Goal: Transaction & Acquisition: Purchase product/service

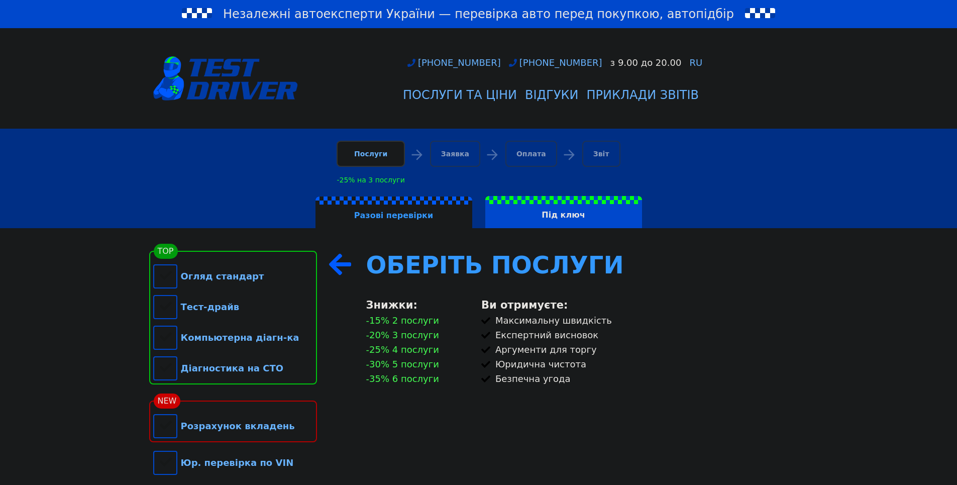
scroll to position [100, 0]
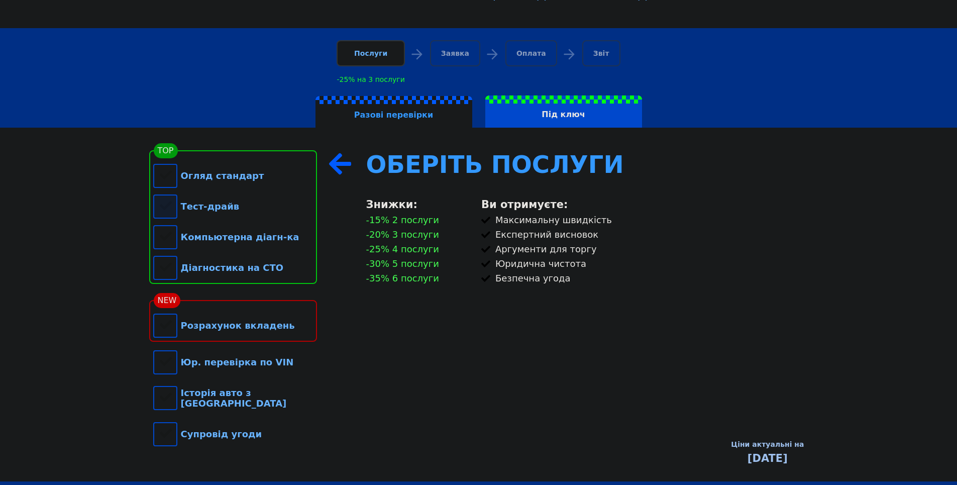
click at [169, 209] on div "Тест-драйв" at bounding box center [235, 206] width 164 height 31
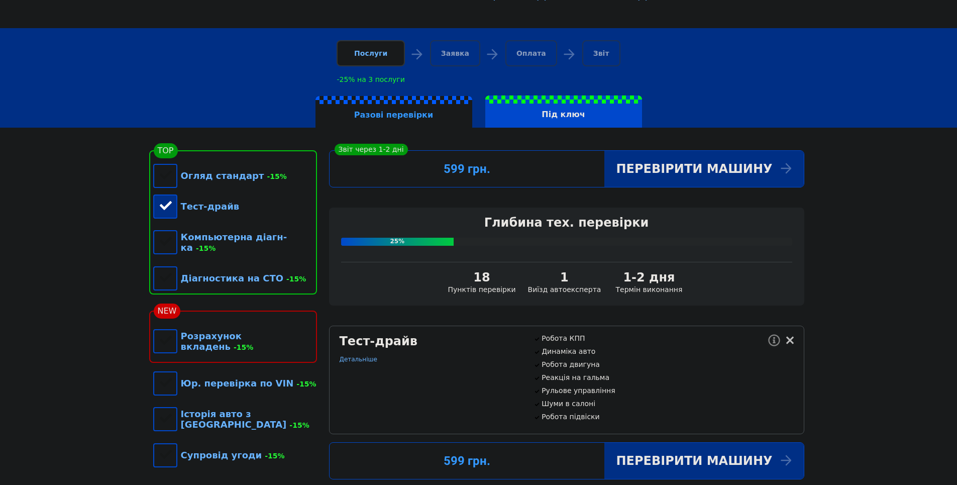
click at [168, 208] on div "Тест-драйв" at bounding box center [235, 206] width 164 height 31
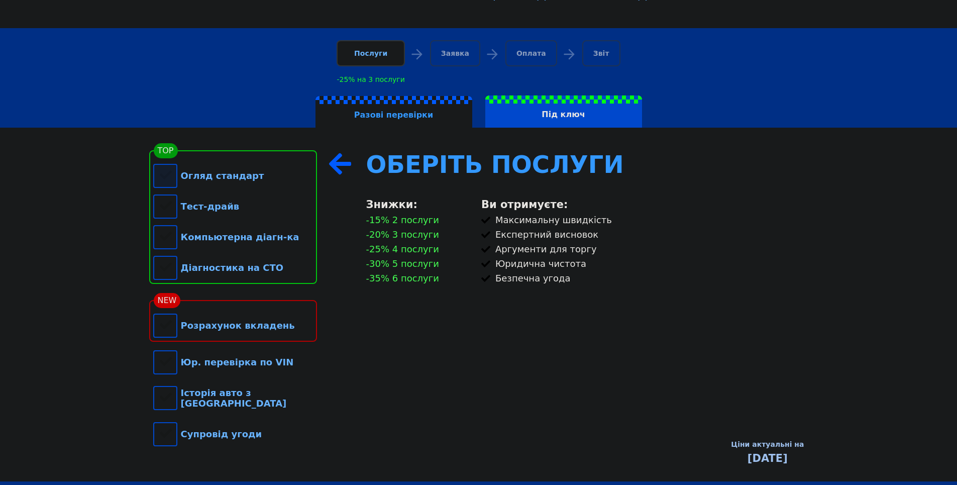
click at [171, 180] on div "Огляд стандарт" at bounding box center [235, 175] width 164 height 31
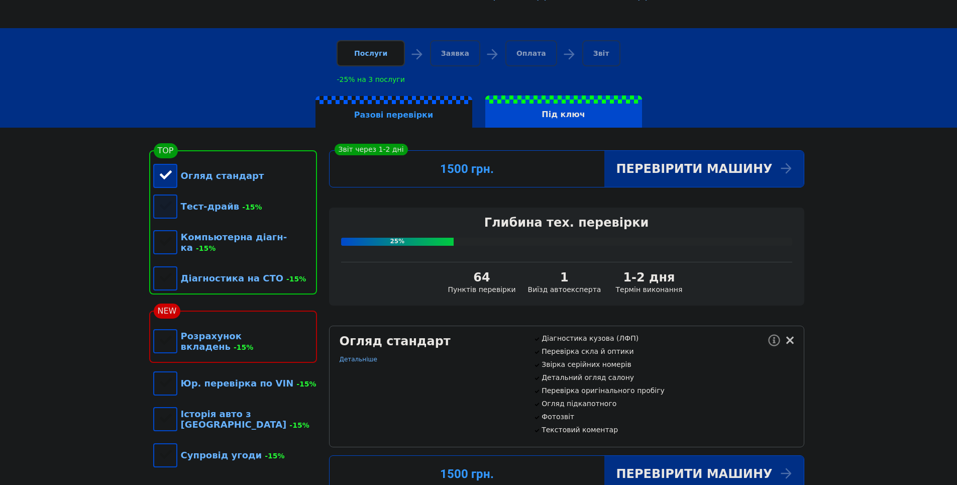
click at [167, 205] on div "Тест-драйв -15%" at bounding box center [235, 206] width 164 height 31
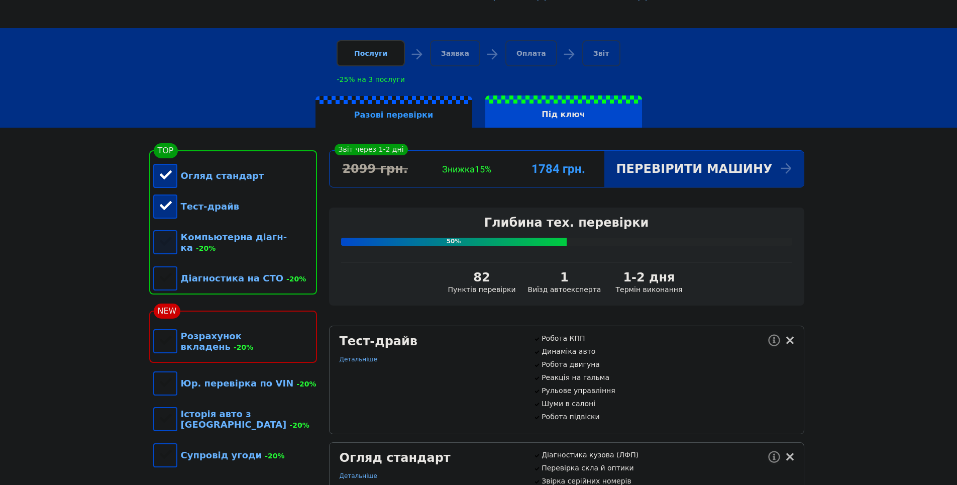
click at [164, 243] on div "Компьютерна діагн-ка -20%" at bounding box center [235, 241] width 164 height 41
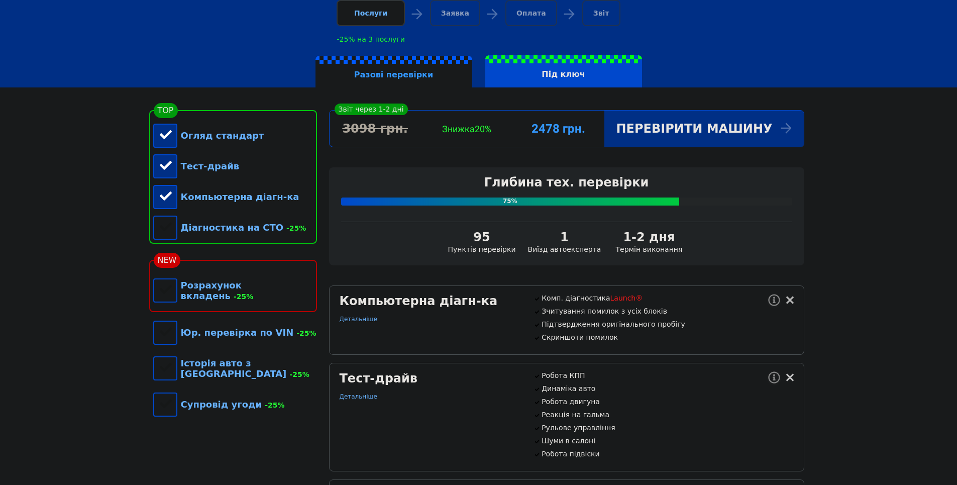
scroll to position [151, 0]
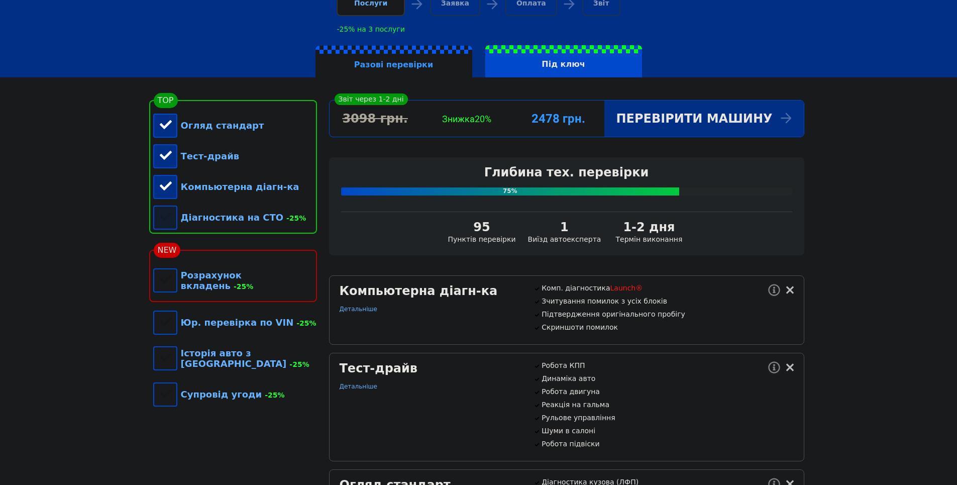
click at [157, 218] on div "Діагностика на СТО -25%" at bounding box center [235, 217] width 164 height 31
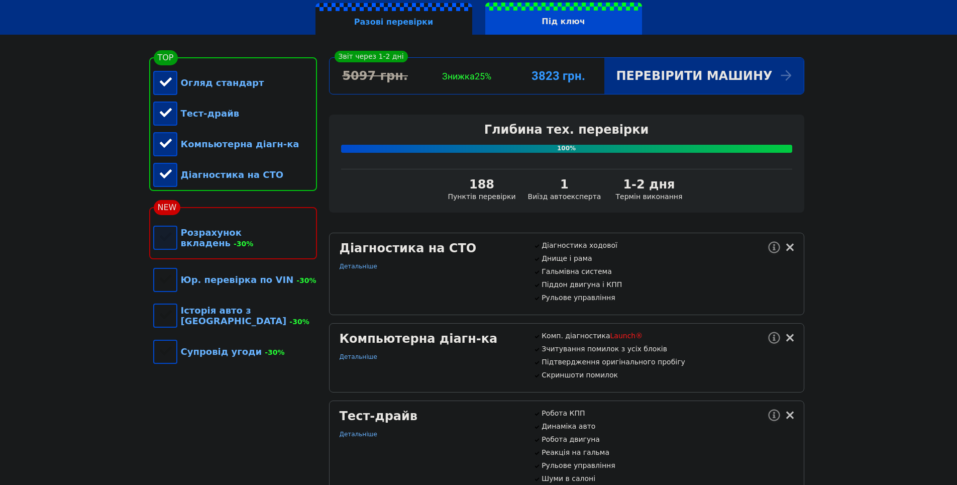
scroll to position [201, 0]
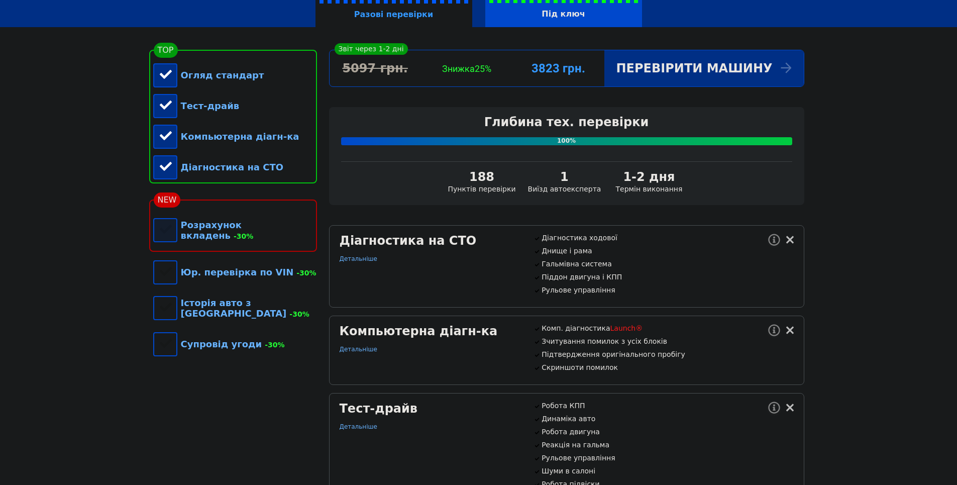
click at [165, 237] on div "Розрахунок вкладень -30%" at bounding box center [235, 229] width 164 height 41
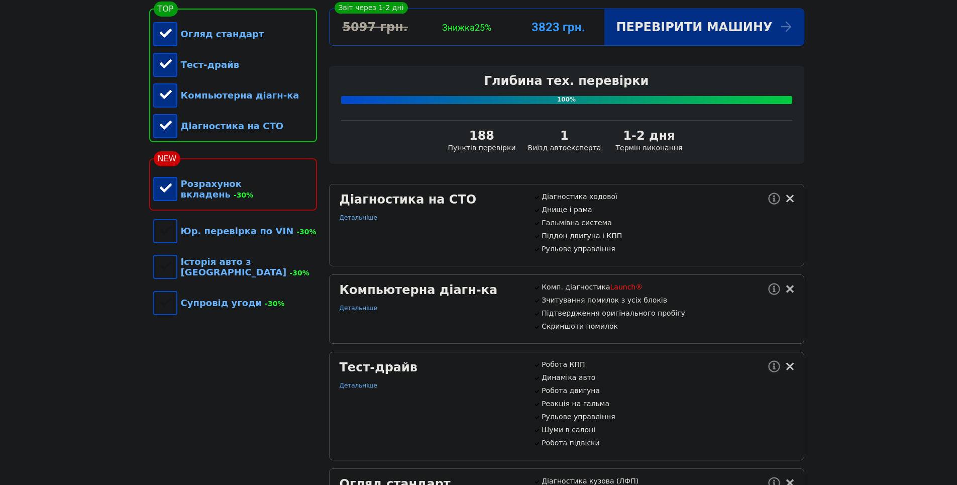
scroll to position [251, 0]
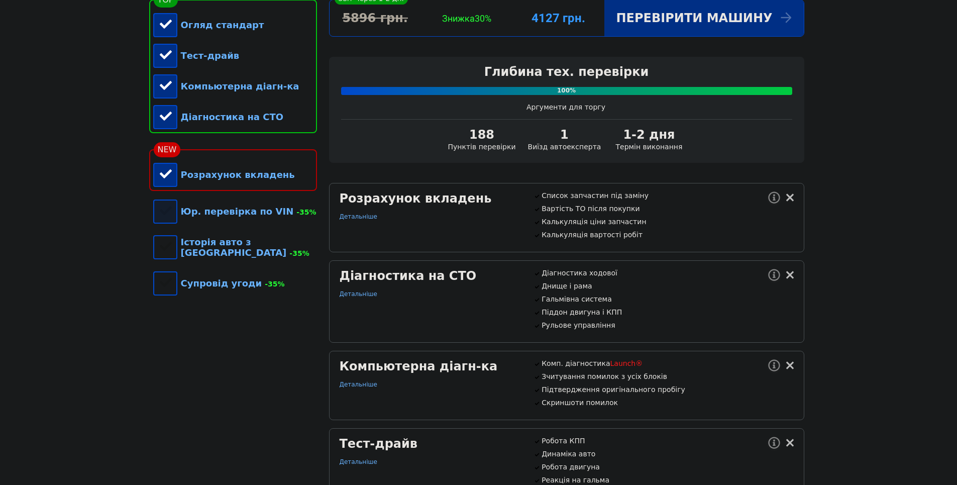
click at [171, 224] on div "Юр. перевірка по VIN -35%" at bounding box center [235, 211] width 164 height 31
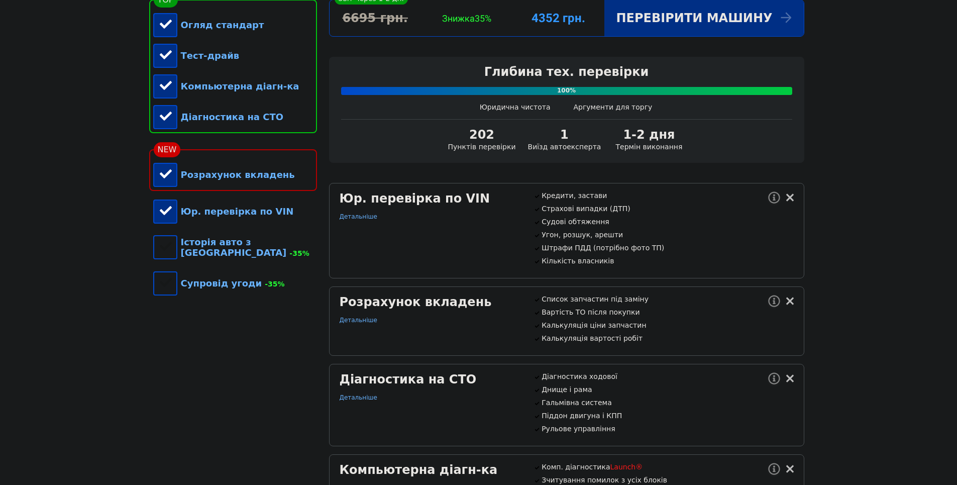
click at [168, 221] on div "Юр. перевірка по VIN" at bounding box center [235, 211] width 164 height 31
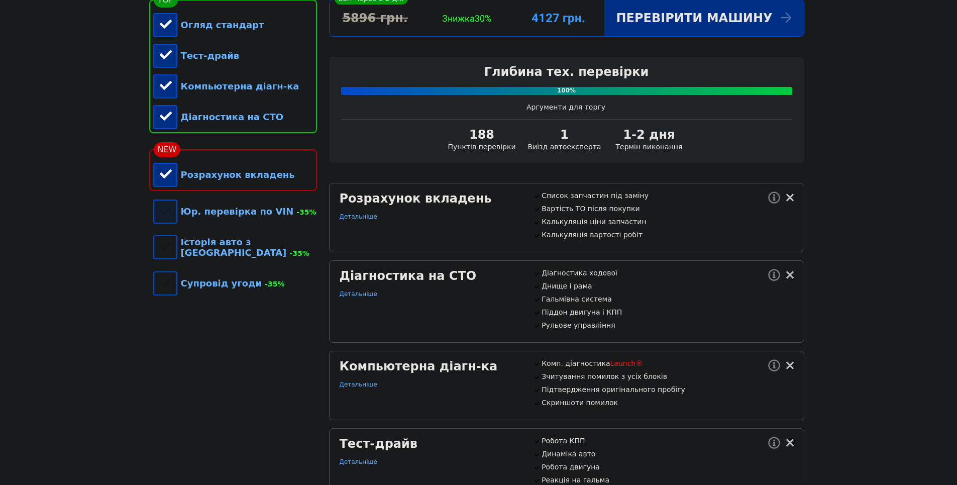
click at [166, 219] on div "Юр. перевірка по VIN -35%" at bounding box center [235, 211] width 164 height 31
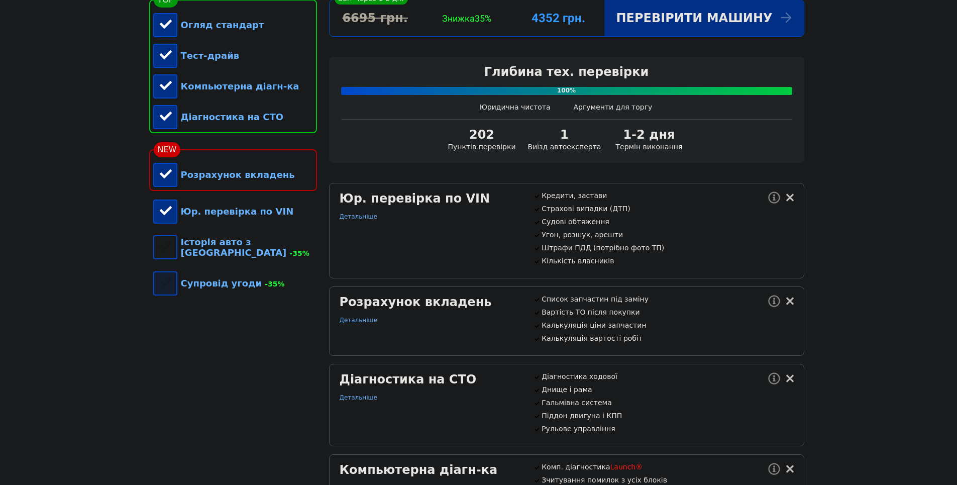
click at [162, 285] on div "Супровід угоди -35%" at bounding box center [235, 283] width 164 height 31
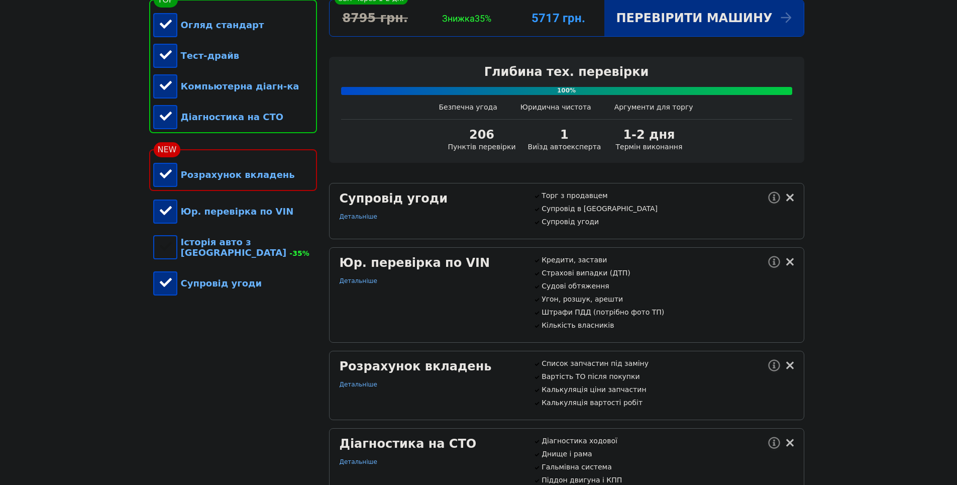
drag, startPoint x: 164, startPoint y: 288, endPoint x: 154, endPoint y: 284, distance: 10.6
click at [163, 288] on div "Супровід угоди" at bounding box center [235, 283] width 164 height 31
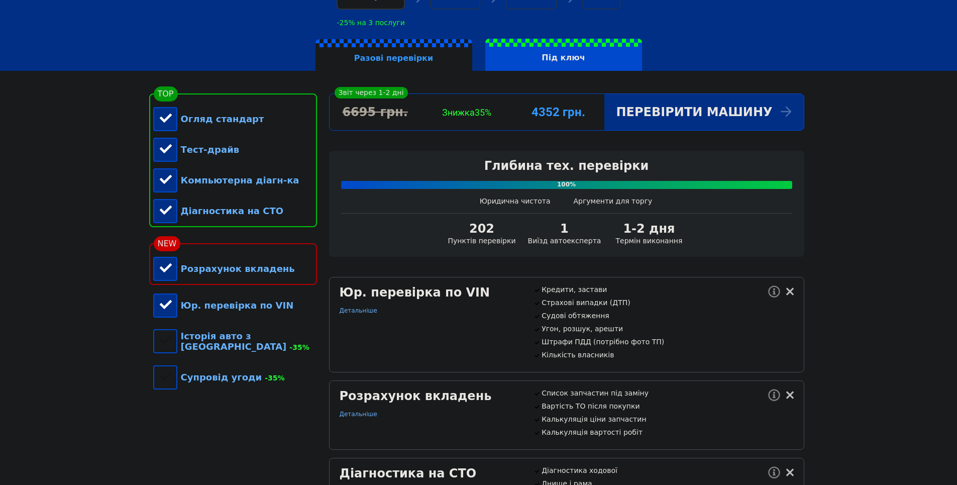
scroll to position [151, 0]
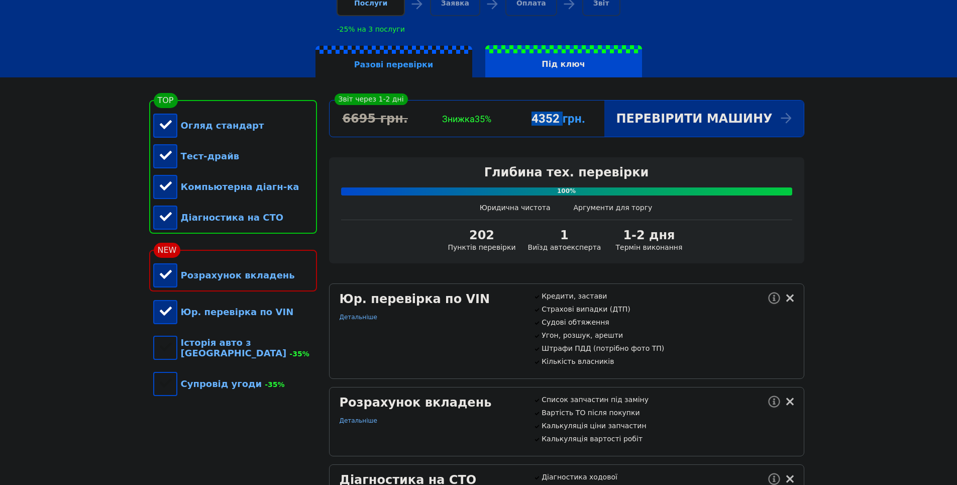
drag, startPoint x: 553, startPoint y: 115, endPoint x: 580, endPoint y: 117, distance: 27.2
click at [580, 117] on div "4352 грн." at bounding box center [557, 118] width 91 height 14
drag, startPoint x: 580, startPoint y: 117, endPoint x: 557, endPoint y: 120, distance: 22.8
click at [557, 120] on div "4352 грн." at bounding box center [557, 118] width 91 height 14
click at [163, 324] on div "Юр. перевірка по VIN" at bounding box center [235, 311] width 164 height 31
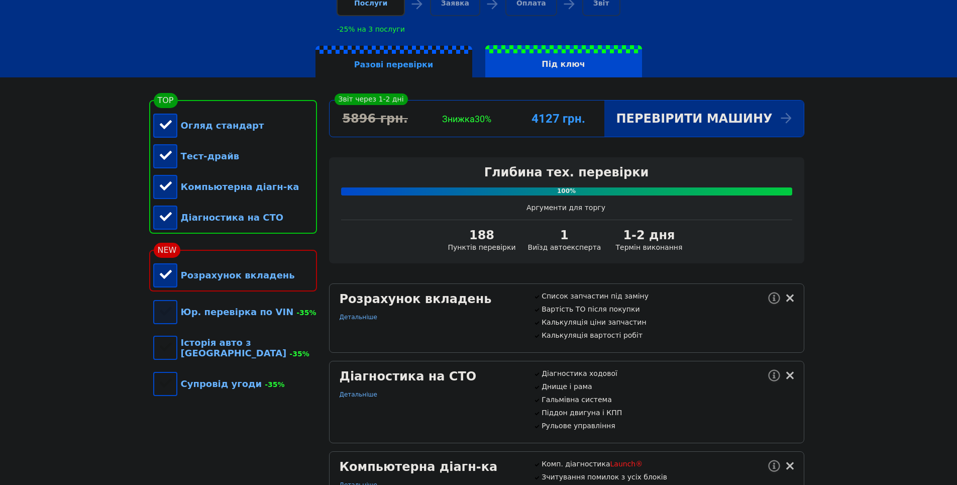
click at [163, 322] on div "Юр. перевірка по VIN -35%" at bounding box center [235, 311] width 164 height 31
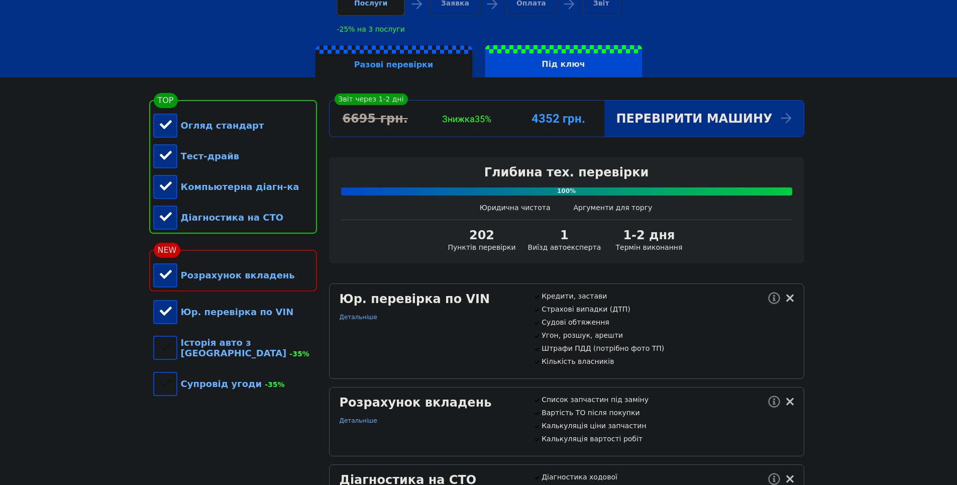
click at [160, 324] on div "Юр. перевірка по VIN" at bounding box center [235, 311] width 164 height 31
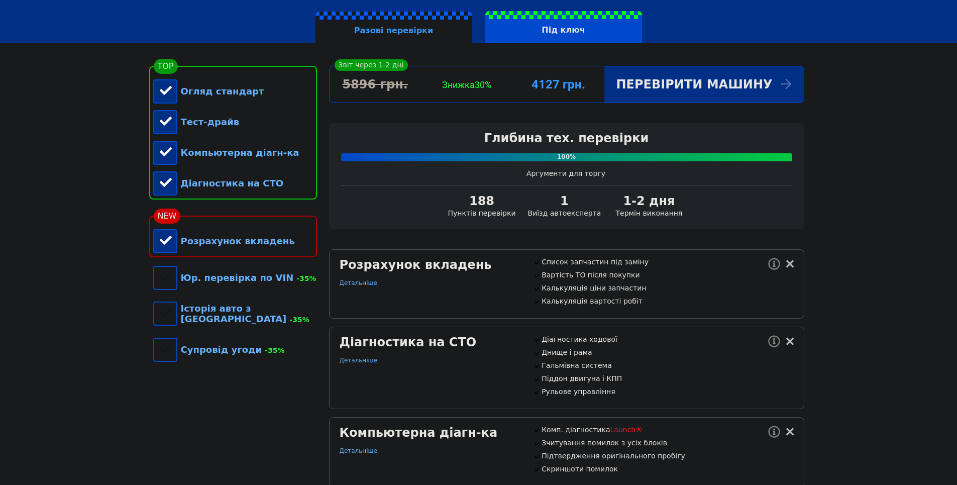
scroll to position [201, 0]
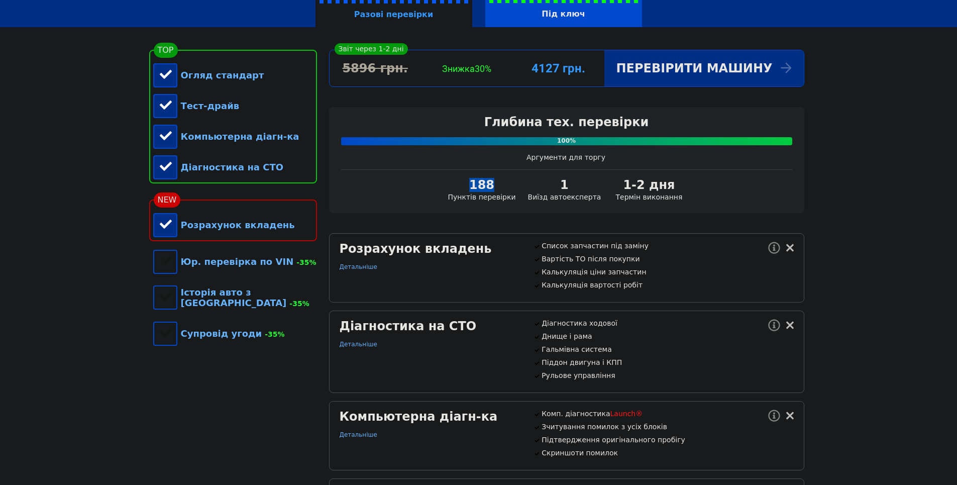
drag, startPoint x: 483, startPoint y: 194, endPoint x: 509, endPoint y: 193, distance: 26.1
click at [509, 192] on div "188" at bounding box center [482, 185] width 68 height 14
drag, startPoint x: 509, startPoint y: 193, endPoint x: 485, endPoint y: 190, distance: 23.8
click at [485, 190] on div "188" at bounding box center [482, 185] width 68 height 14
drag, startPoint x: 532, startPoint y: 204, endPoint x: 598, endPoint y: 207, distance: 66.3
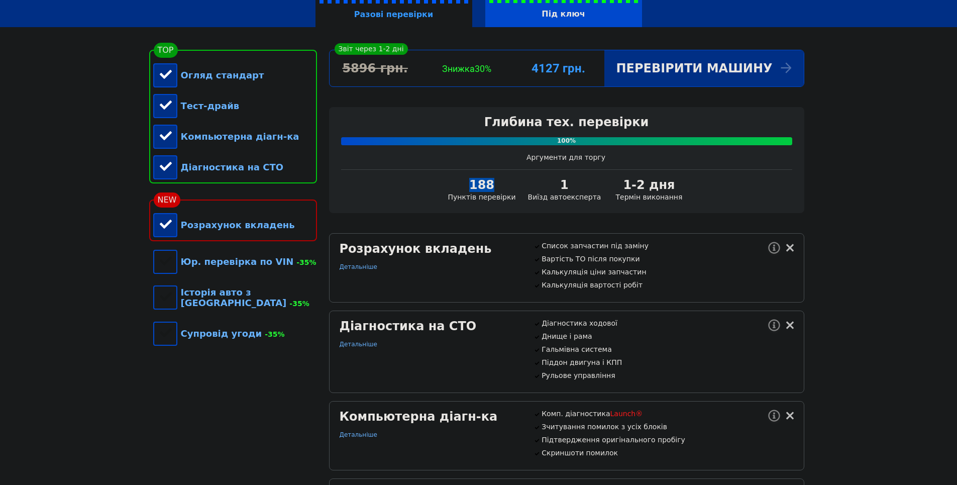
click at [598, 201] on div "1 Виїзд автоексперта" at bounding box center [564, 189] width 85 height 23
drag, startPoint x: 598, startPoint y: 207, endPoint x: 586, endPoint y: 207, distance: 11.5
click at [586, 201] on div "1 Виїзд автоексперта" at bounding box center [564, 189] width 85 height 23
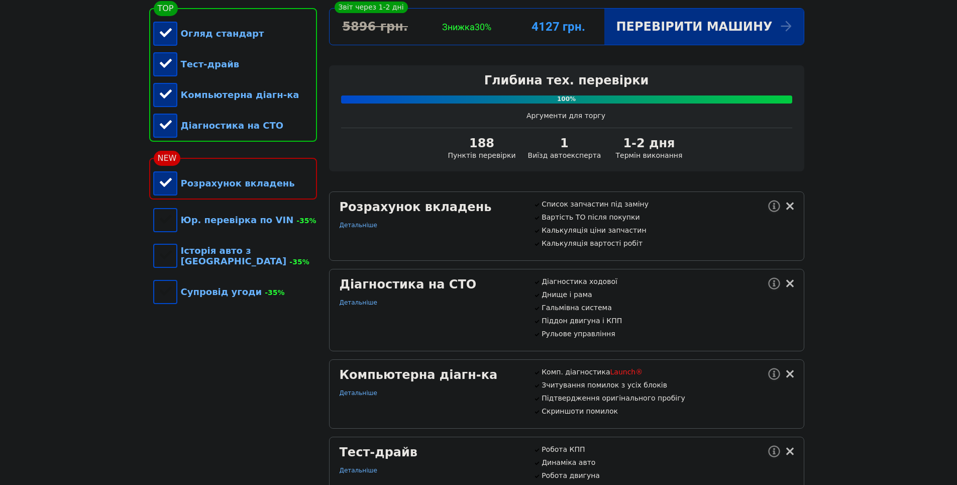
scroll to position [251, 0]
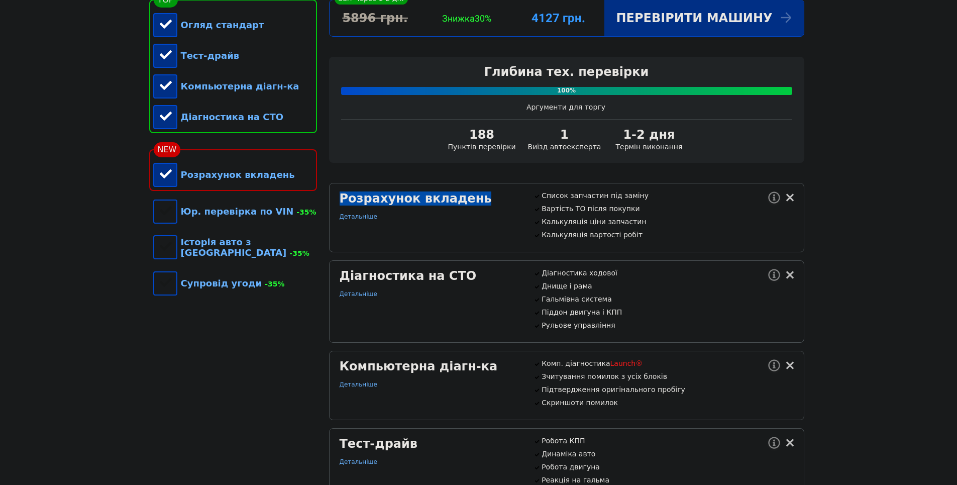
drag, startPoint x: 339, startPoint y: 208, endPoint x: 471, endPoint y: 204, distance: 132.6
click at [471, 204] on div "Розрахунок вкладень" at bounding box center [430, 198] width 182 height 14
drag, startPoint x: 471, startPoint y: 204, endPoint x: 451, endPoint y: 217, distance: 23.7
click at [437, 205] on div "Розрахунок вкладень" at bounding box center [430, 198] width 182 height 14
drag, startPoint x: 541, startPoint y: 202, endPoint x: 637, endPoint y: 204, distance: 95.9
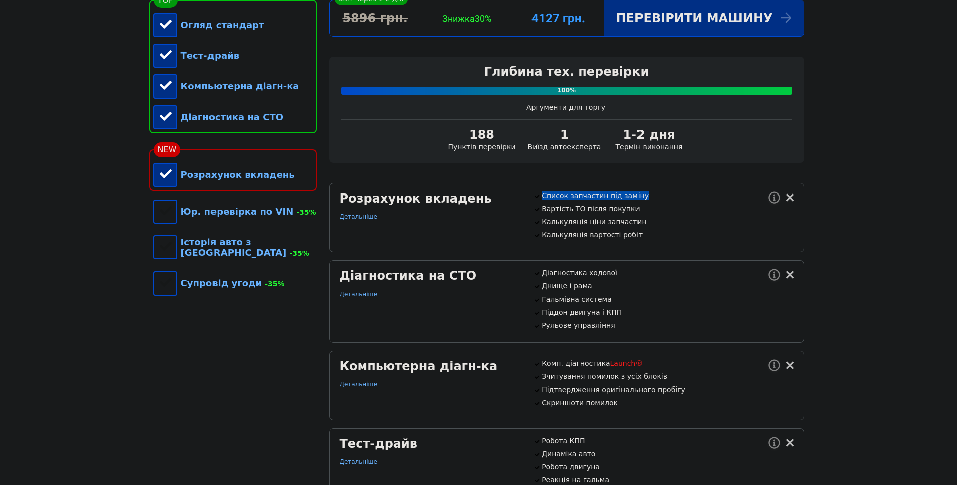
click at [637, 204] on div "Список запчастин під заміну Вартість ТО після покупки Калькуляція ціни запчасти…" at bounding box center [663, 214] width 260 height 47
drag, startPoint x: 637, startPoint y: 204, endPoint x: 615, endPoint y: 207, distance: 22.3
click at [616, 199] on p "Список запчастин під заміну" at bounding box center [667, 195] width 252 height 8
drag, startPoint x: 543, startPoint y: 220, endPoint x: 631, endPoint y: 217, distance: 87.9
click at [631, 212] on p "Вартість ТО після покупки" at bounding box center [667, 208] width 252 height 8
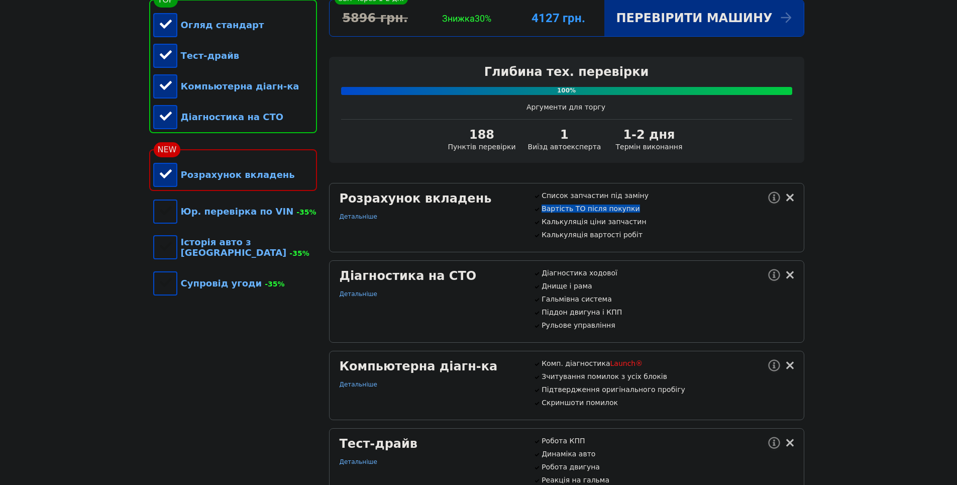
drag, startPoint x: 631, startPoint y: 217, endPoint x: 566, endPoint y: 230, distance: 66.6
click at [593, 212] on p "Вартість ТО після покупки" at bounding box center [667, 208] width 252 height 8
drag, startPoint x: 541, startPoint y: 232, endPoint x: 642, endPoint y: 234, distance: 100.5
click at [642, 234] on div "Список запчастин під заміну Вартість ТО після покупки Калькуляція ціни запчасти…" at bounding box center [663, 214] width 260 height 47
drag, startPoint x: 544, startPoint y: 252, endPoint x: 636, endPoint y: 251, distance: 91.4
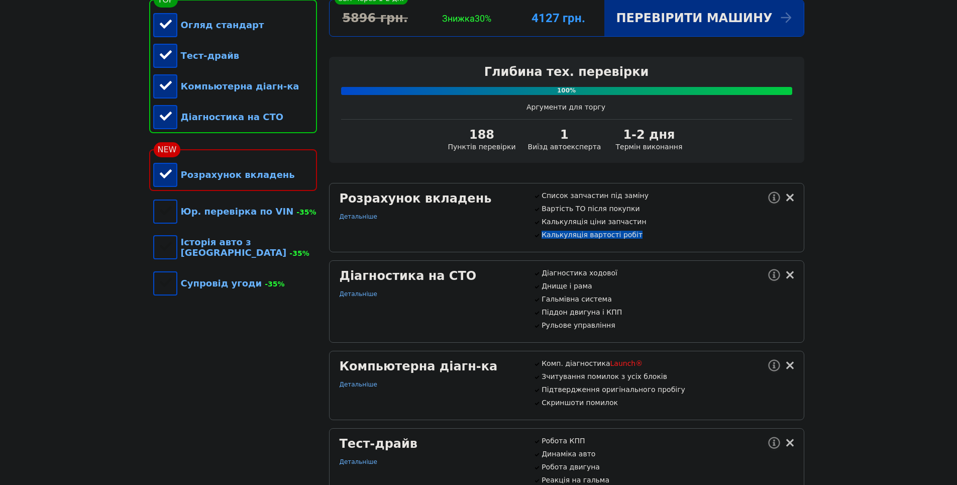
click at [636, 238] on p "Калькуляція вартості робіт" at bounding box center [667, 234] width 252 height 8
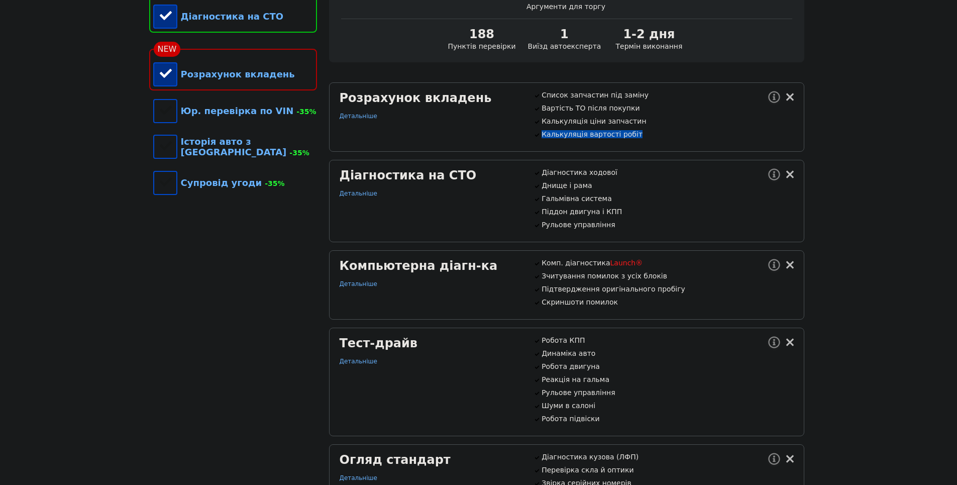
scroll to position [402, 0]
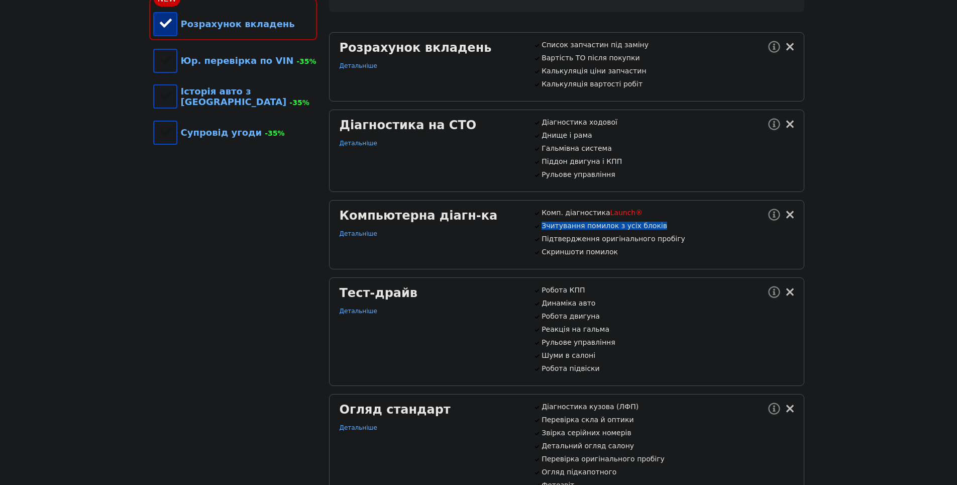
drag, startPoint x: 558, startPoint y: 251, endPoint x: 661, endPoint y: 255, distance: 103.5
click at [661, 229] on p "Зчитування помилок з усіх блоків" at bounding box center [667, 225] width 252 height 8
drag, startPoint x: 661, startPoint y: 255, endPoint x: 571, endPoint y: 257, distance: 89.9
click at [583, 256] on div "Комп. діагностика Launch® Зчитування помилок з усіх блоків Підтвердження оригін…" at bounding box center [663, 231] width 260 height 47
drag, startPoint x: 543, startPoint y: 251, endPoint x: 666, endPoint y: 252, distance: 123.5
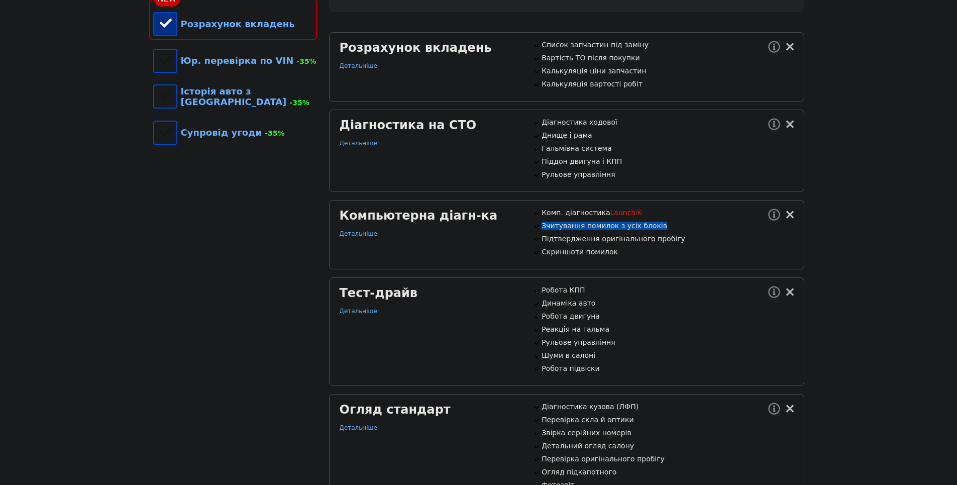
click at [666, 229] on p "Зчитування помилок з усіх блоків" at bounding box center [667, 225] width 252 height 8
drag, startPoint x: 666, startPoint y: 252, endPoint x: 561, endPoint y: 247, distance: 105.5
click at [557, 246] on div "Комп. діагностика Launch® Зчитування помилок з усіх блоків Підтвердження оригін…" at bounding box center [663, 231] width 260 height 47
click at [541, 229] on p "Зчитування помилок з усіх блоків" at bounding box center [667, 225] width 252 height 8
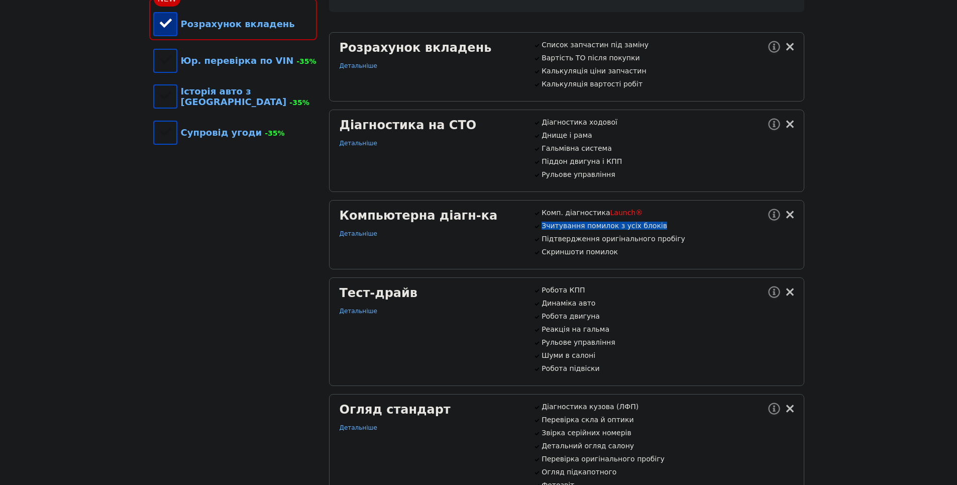
click at [539, 251] on div "Комп. діагностика Launch® Зчитування помилок з усіх блоків Підтвердження оригін…" at bounding box center [663, 231] width 260 height 47
drag, startPoint x: 575, startPoint y: 252, endPoint x: 676, endPoint y: 256, distance: 100.5
click at [676, 256] on div "Комп. діагностика Launch® Зчитування помилок з усіх блоків Підтвердження оригін…" at bounding box center [663, 231] width 260 height 47
drag, startPoint x: 676, startPoint y: 256, endPoint x: 613, endPoint y: 261, distance: 63.5
click at [616, 256] on div "Комп. діагностика Launch® Зчитування помилок з усіх блоків Підтвердження оригін…" at bounding box center [663, 231] width 260 height 47
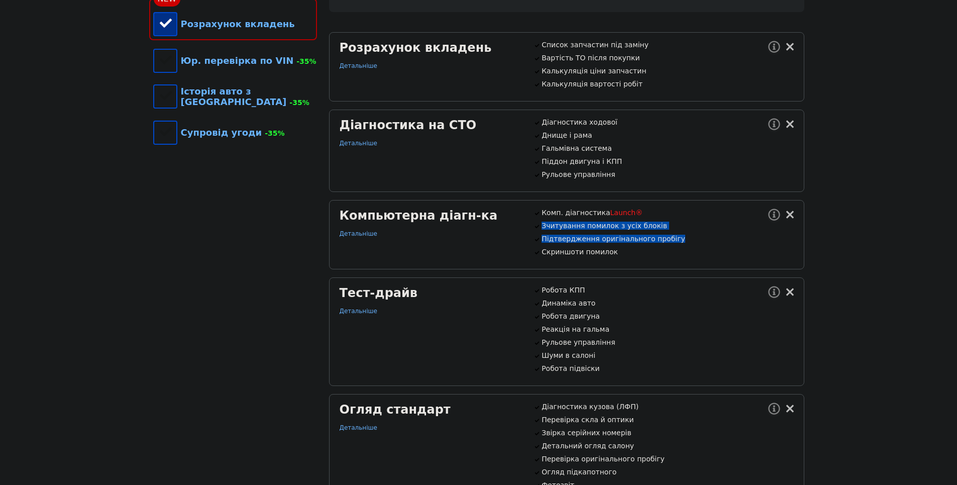
drag, startPoint x: 670, startPoint y: 263, endPoint x: 536, endPoint y: 250, distance: 135.2
click at [536, 250] on div "Комп. діагностика Launch® Зчитування помилок з усіх блоків Підтвердження оригін…" at bounding box center [663, 231] width 260 height 47
drag, startPoint x: 536, startPoint y: 250, endPoint x: 617, endPoint y: 280, distance: 86.3
click at [617, 256] on p "Скриншоти помилок" at bounding box center [667, 252] width 252 height 8
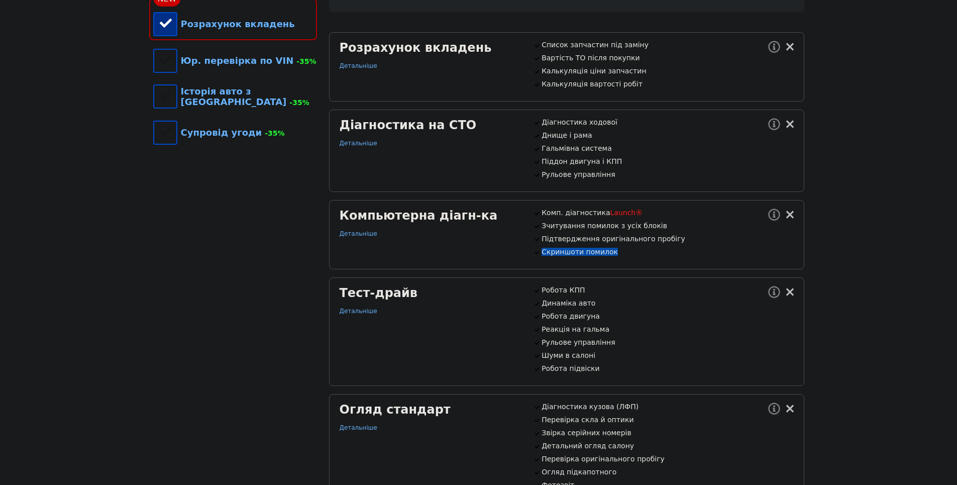
drag, startPoint x: 619, startPoint y: 279, endPoint x: 539, endPoint y: 284, distance: 79.5
click at [539, 256] on div "Комп. діагностика Launch® Зчитування помилок з усіх блоків Підтвердження оригін…" at bounding box center [663, 231] width 260 height 47
click at [592, 256] on p "Скриншоти помилок" at bounding box center [667, 252] width 252 height 8
drag, startPoint x: 625, startPoint y: 280, endPoint x: 528, endPoint y: 282, distance: 96.4
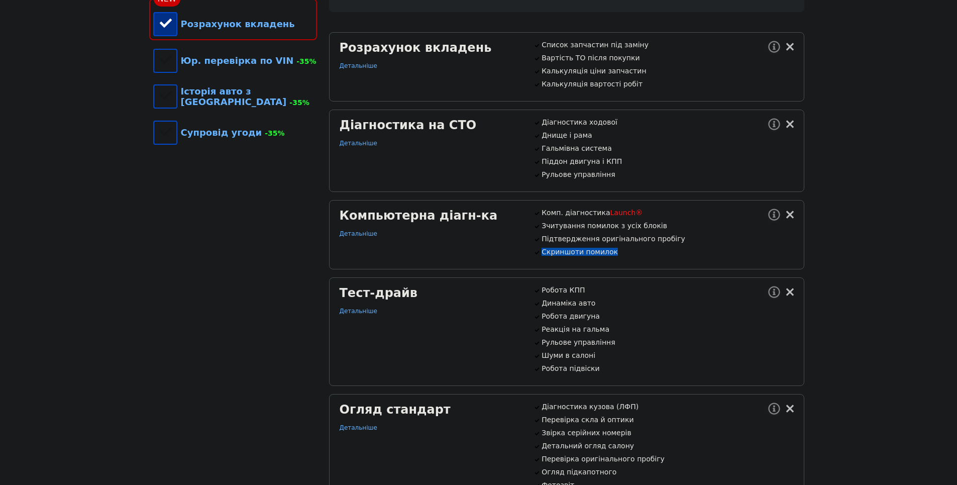
click at [528, 261] on div "Комп. діагностика Launch® Зчитування помилок з усіх блоків Підтвердження оригін…" at bounding box center [663, 234] width 272 height 52
click at [529, 261] on div "Комп. діагностика Launch® Зчитування помилок з усіх блоків Підтвердження оригін…" at bounding box center [663, 234] width 272 height 52
click at [522, 261] on div "Компьютерна діагн-ка Детальніше" at bounding box center [430, 234] width 194 height 52
drag, startPoint x: 548, startPoint y: 278, endPoint x: 615, endPoint y: 278, distance: 66.8
click at [615, 256] on div "Комп. діагностика Launch® Зчитування помилок з усіх блоків Підтвердження оригін…" at bounding box center [663, 231] width 260 height 47
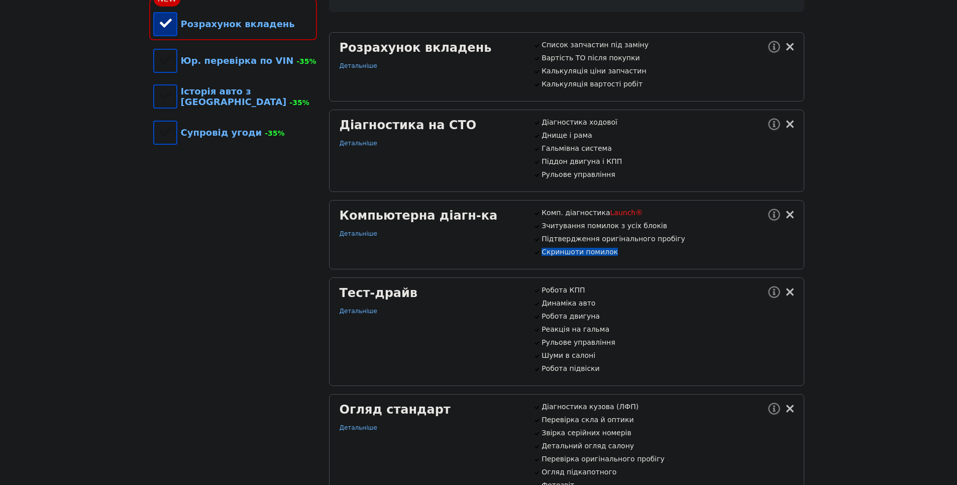
click at [610, 256] on p "Скриншоти помилок" at bounding box center [667, 252] width 252 height 8
drag, startPoint x: 621, startPoint y: 279, endPoint x: 536, endPoint y: 278, distance: 84.4
click at [536, 256] on div "Комп. діагностика Launch® Зчитування помилок з усіх блоків Підтвердження оригін…" at bounding box center [663, 231] width 260 height 47
click at [538, 256] on div "Комп. діагностика Launch® Зчитування помилок з усіх блоків Підтвердження оригін…" at bounding box center [663, 231] width 260 height 47
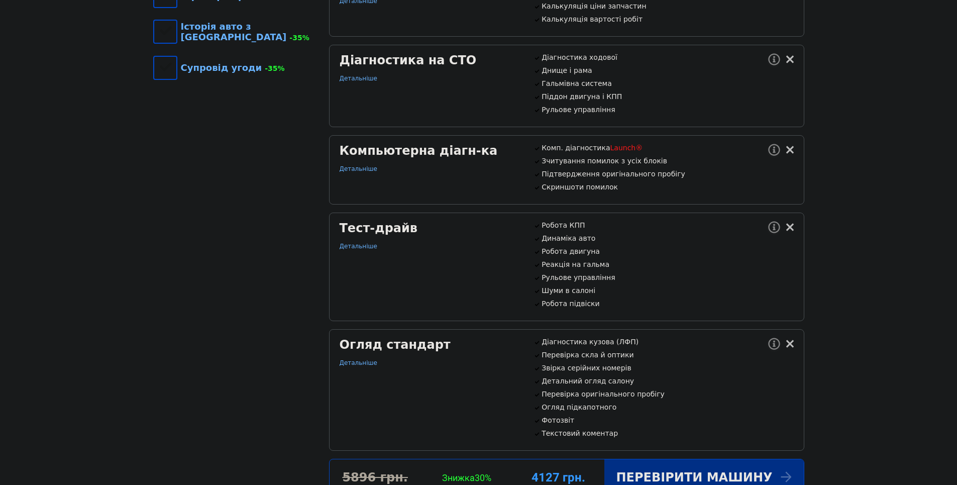
scroll to position [502, 0]
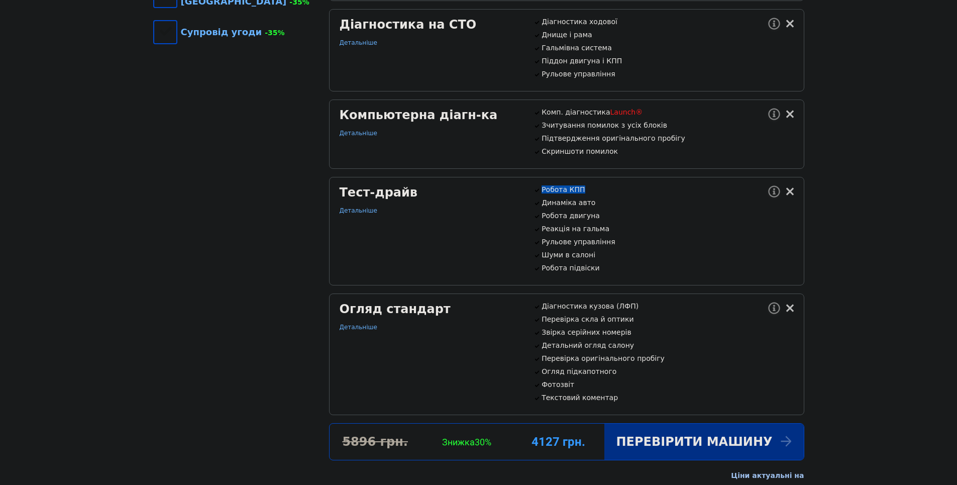
drag, startPoint x: 541, startPoint y: 220, endPoint x: 589, endPoint y: 218, distance: 48.2
click at [589, 193] on p "Робота КПП" at bounding box center [667, 189] width 252 height 8
drag, startPoint x: 589, startPoint y: 218, endPoint x: 567, endPoint y: 224, distance: 23.3
click at [573, 193] on p "Робота КПП" at bounding box center [667, 189] width 252 height 8
drag, startPoint x: 542, startPoint y: 236, endPoint x: 592, endPoint y: 234, distance: 50.3
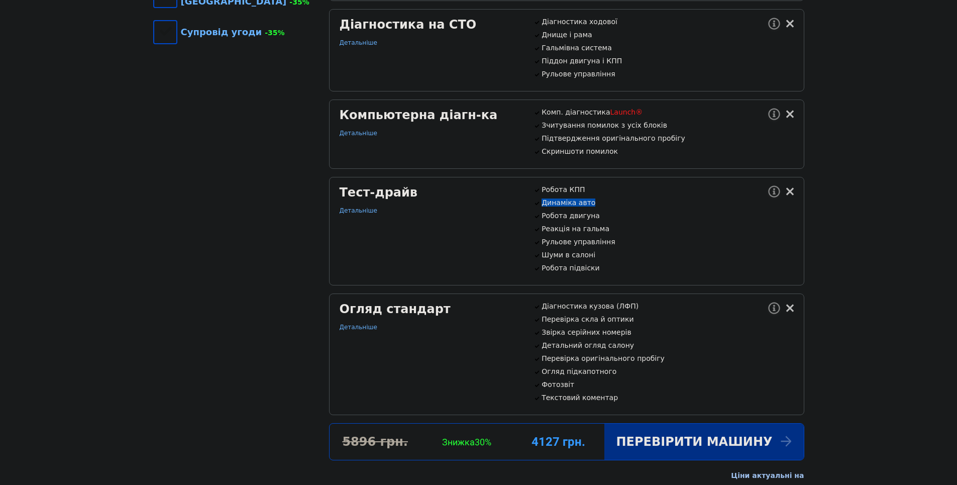
click at [592, 206] on p "Динаміка авто" at bounding box center [667, 202] width 252 height 8
drag, startPoint x: 592, startPoint y: 234, endPoint x: 552, endPoint y: 231, distance: 40.3
click at [553, 206] on p "Динаміка авто" at bounding box center [667, 202] width 252 height 8
drag, startPoint x: 544, startPoint y: 220, endPoint x: 583, endPoint y: 246, distance: 47.1
click at [583, 246] on div "Робота КПП Динаміка авто Робота двигуна Реакція на гальма Рульове управління Шу…" at bounding box center [663, 228] width 260 height 86
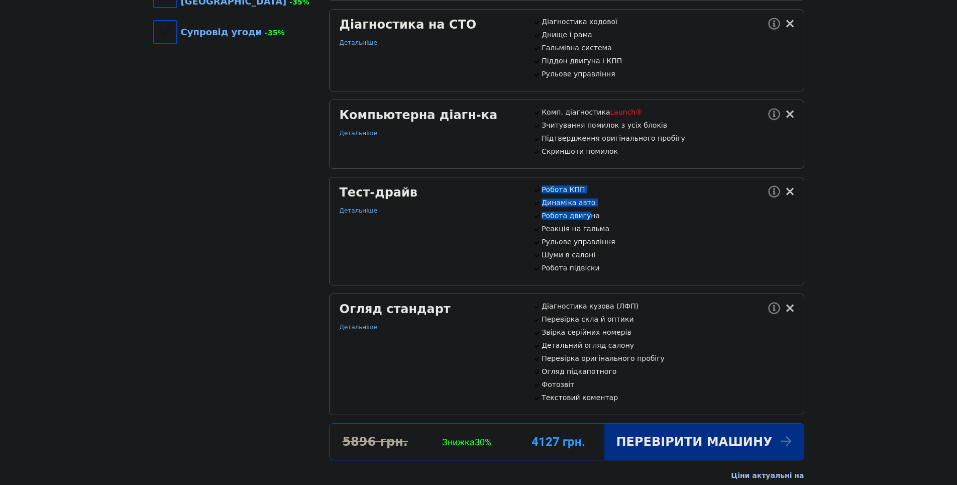
drag, startPoint x: 583, startPoint y: 246, endPoint x: 566, endPoint y: 242, distance: 17.7
click at [567, 243] on div "Робота КПП Динаміка авто Робота двигуна Реакція на гальма Рульове управління Шу…" at bounding box center [663, 228] width 260 height 86
click at [563, 206] on p "Динаміка авто" at bounding box center [667, 202] width 252 height 8
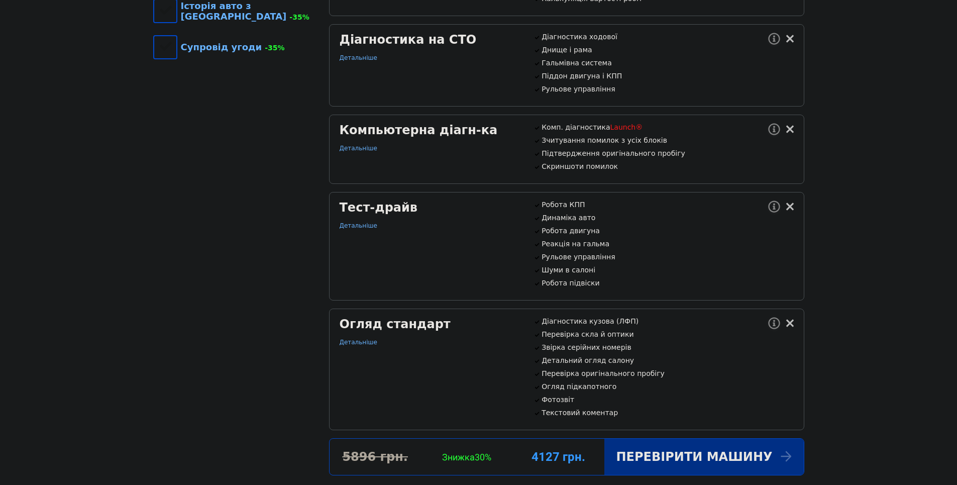
scroll to position [452, 0]
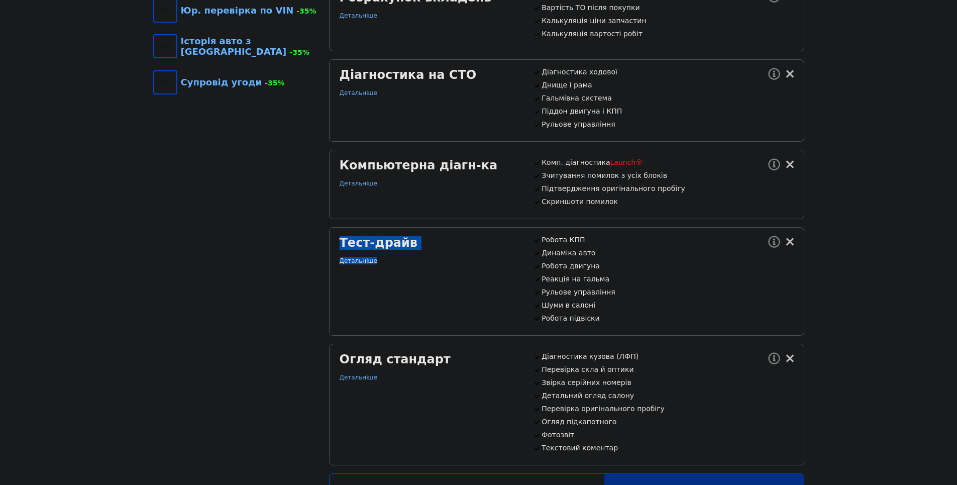
drag, startPoint x: 345, startPoint y: 272, endPoint x: 440, endPoint y: 289, distance: 95.9
click at [440, 289] on div "Тест-драйв Детальніше" at bounding box center [430, 280] width 194 height 91
drag, startPoint x: 440, startPoint y: 289, endPoint x: 383, endPoint y: 276, distance: 58.8
click at [383, 250] on div "Тест-драйв" at bounding box center [430, 242] width 182 height 14
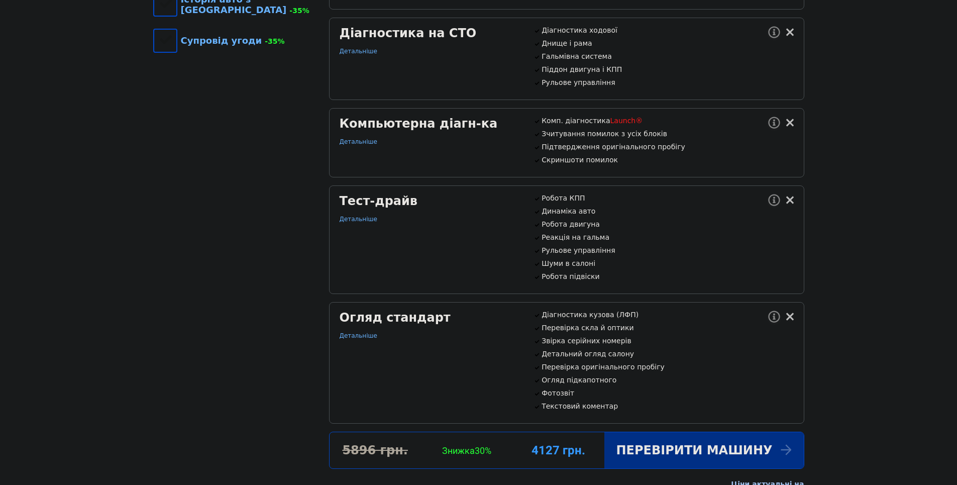
scroll to position [502, 0]
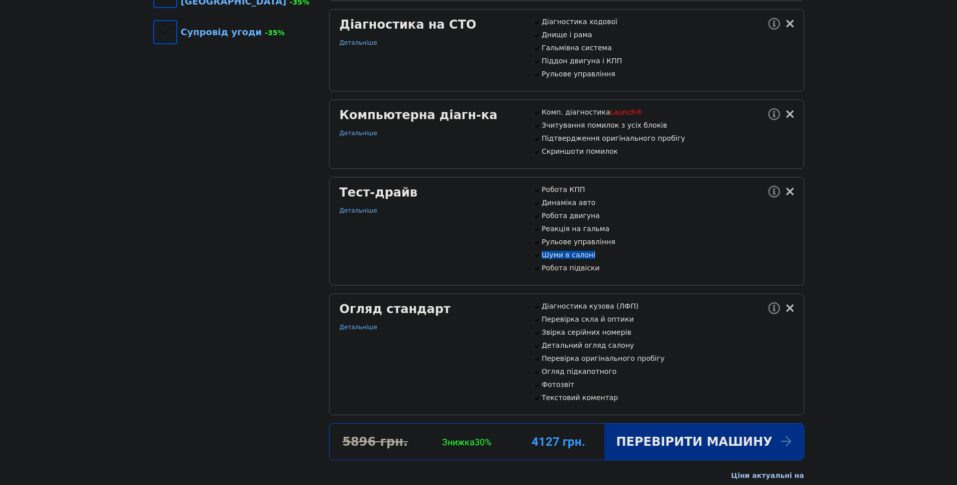
drag, startPoint x: 537, startPoint y: 294, endPoint x: 600, endPoint y: 289, distance: 62.9
click at [600, 259] on p "Шуми в салоні" at bounding box center [667, 255] width 252 height 8
drag, startPoint x: 600, startPoint y: 289, endPoint x: 585, endPoint y: 294, distance: 15.4
click at [585, 259] on p "Шуми в салоні" at bounding box center [667, 255] width 252 height 8
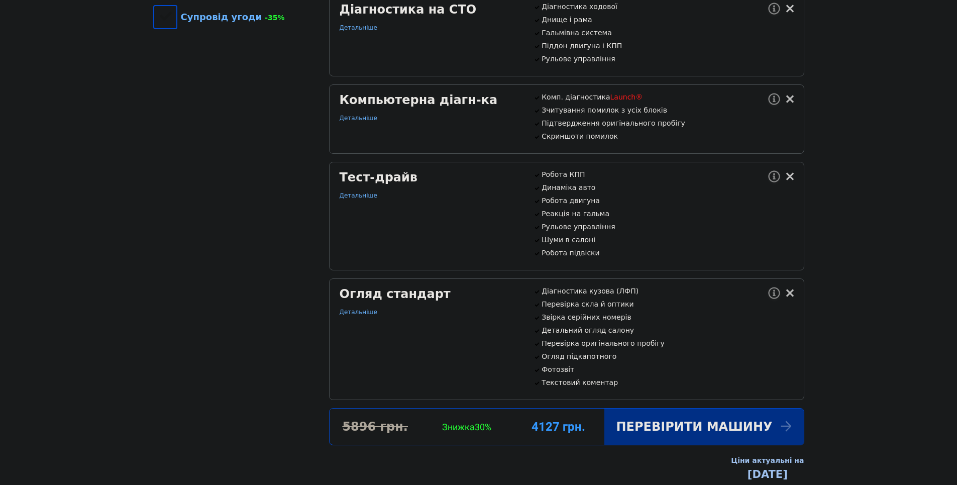
scroll to position [552, 0]
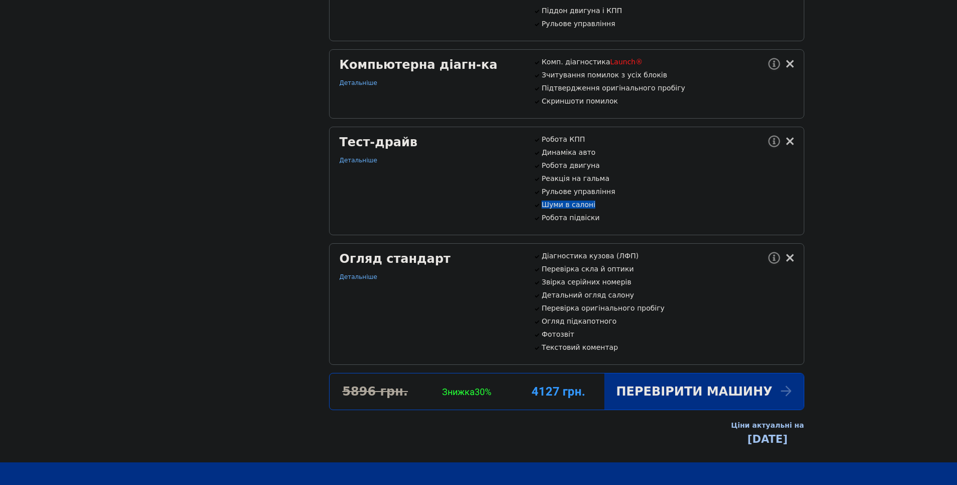
drag, startPoint x: 539, startPoint y: 237, endPoint x: 604, endPoint y: 243, distance: 65.0
click at [605, 221] on div "Робота КПП Динаміка авто Робота двигуна Реакція на гальма Рульове управління Шу…" at bounding box center [663, 178] width 260 height 86
drag, startPoint x: 604, startPoint y: 243, endPoint x: 496, endPoint y: 249, distance: 107.6
click at [496, 226] on div "Тест-драйв Детальніше" at bounding box center [430, 180] width 194 height 91
drag, startPoint x: 552, startPoint y: 239, endPoint x: 619, endPoint y: 237, distance: 66.3
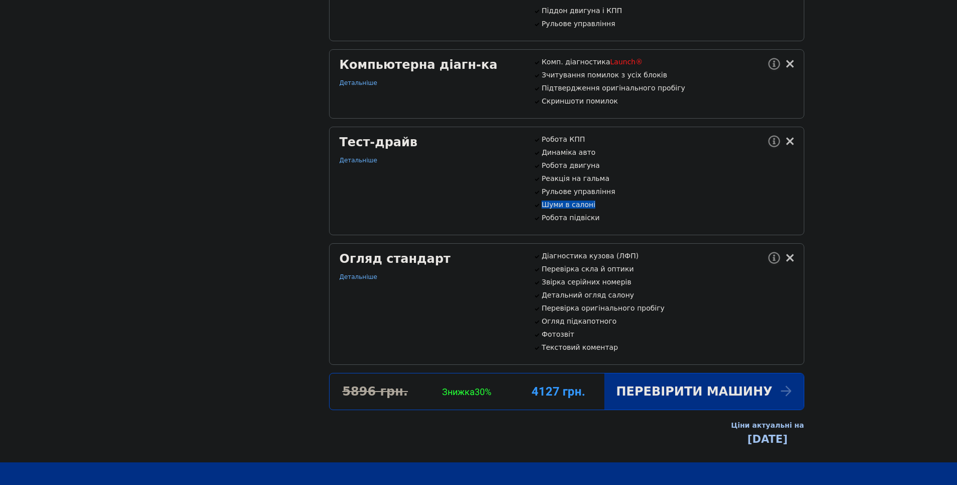
click at [619, 221] on div "Робота КПП Динаміка авто Робота двигуна Реакція на гальма Рульове управління Шу…" at bounding box center [663, 178] width 260 height 86
drag, startPoint x: 619, startPoint y: 237, endPoint x: 578, endPoint y: 244, distance: 40.7
click at [584, 208] on p "Шуми в салоні" at bounding box center [667, 204] width 252 height 8
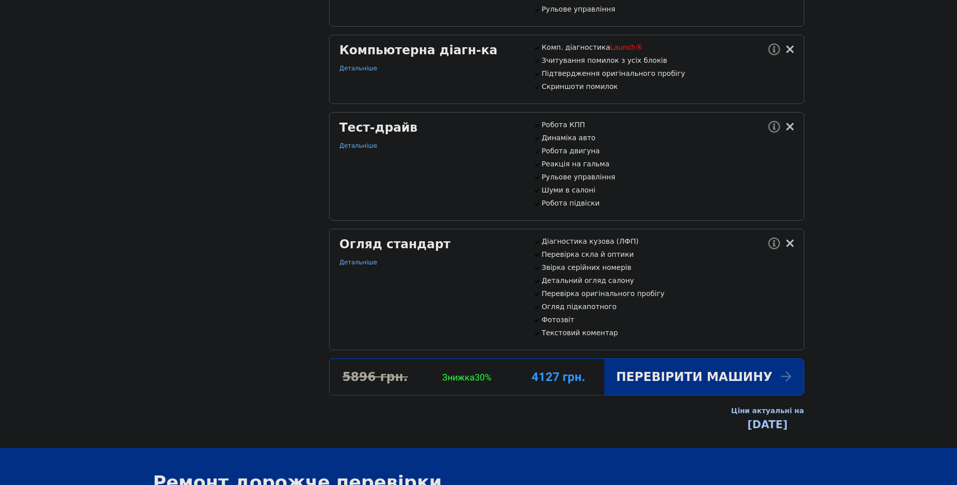
scroll to position [603, 0]
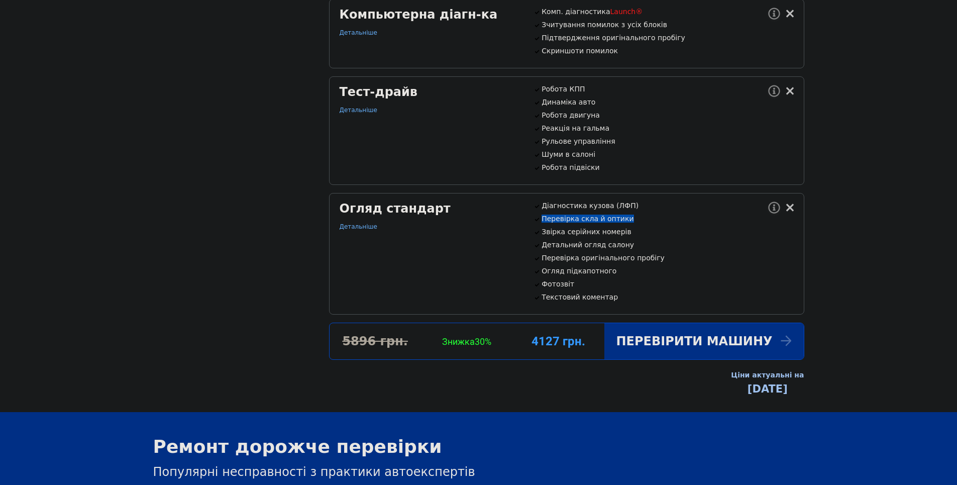
drag, startPoint x: 542, startPoint y: 262, endPoint x: 639, endPoint y: 263, distance: 96.9
click at [639, 222] on p "Перевірка скла й оптики" at bounding box center [667, 218] width 252 height 8
drag, startPoint x: 639, startPoint y: 263, endPoint x: 614, endPoint y: 262, distance: 25.1
click at [614, 222] on p "Перевірка скла й оптики" at bounding box center [667, 218] width 252 height 8
drag, startPoint x: 538, startPoint y: 272, endPoint x: 636, endPoint y: 275, distance: 98.0
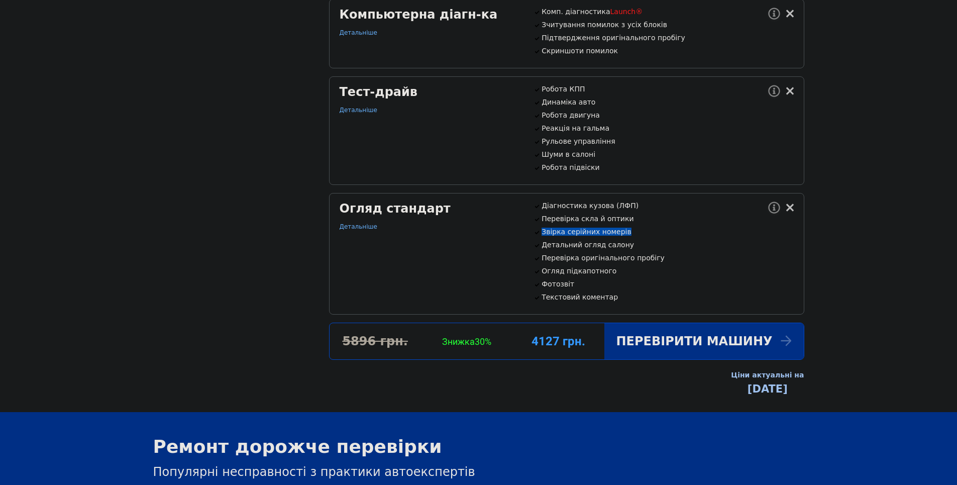
click at [636, 275] on div "Діагностика кузова (ЛФП) Перевірка скла й оптики Звірка серійних номерів Деталь…" at bounding box center [663, 250] width 260 height 99
drag, startPoint x: 636, startPoint y: 275, endPoint x: 601, endPoint y: 277, distance: 35.2
click at [587, 235] on p "Звірка серійних номерів" at bounding box center [667, 231] width 252 height 8
click at [551, 235] on p "Звірка серійних номерів" at bounding box center [667, 231] width 252 height 8
click at [562, 235] on p "Звірка серійних номерів" at bounding box center [667, 231] width 252 height 8
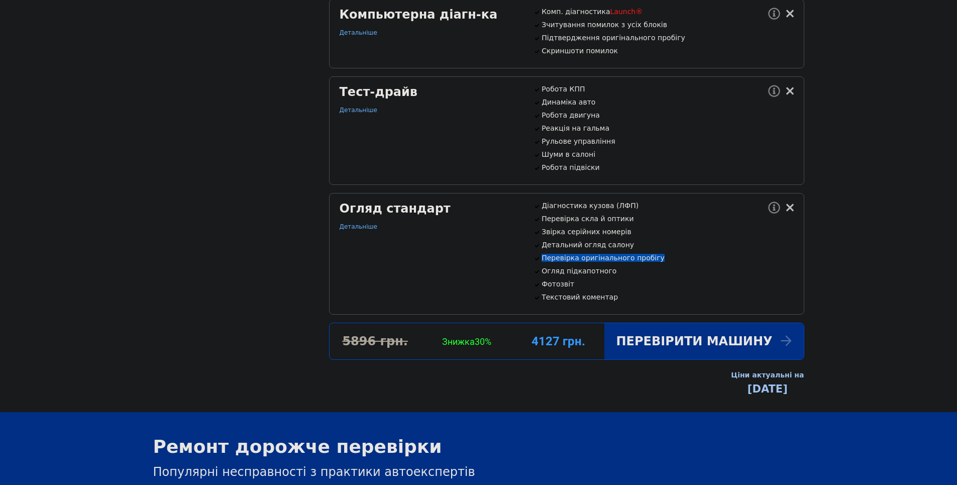
drag, startPoint x: 555, startPoint y: 302, endPoint x: 678, endPoint y: 301, distance: 123.5
click at [678, 262] on p "Перевірка оригінального пробігу" at bounding box center [667, 258] width 252 height 8
drag, startPoint x: 678, startPoint y: 301, endPoint x: 649, endPoint y: 301, distance: 29.1
click at [650, 262] on p "Перевірка оригінального пробігу" at bounding box center [667, 258] width 252 height 8
drag, startPoint x: 551, startPoint y: 316, endPoint x: 610, endPoint y: 313, distance: 59.3
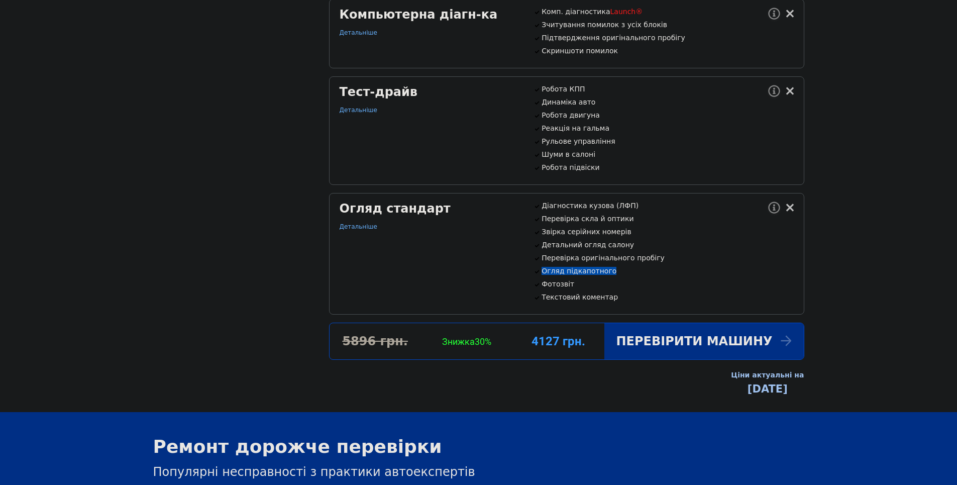
click at [610, 301] on div "Діагностика кузова (ЛФП) Перевірка скла й оптики Звірка серійних номерів Деталь…" at bounding box center [663, 250] width 260 height 99
drag, startPoint x: 610, startPoint y: 313, endPoint x: 578, endPoint y: 318, distance: 32.5
click at [587, 275] on p "Огляд підкапотного" at bounding box center [667, 271] width 252 height 8
drag, startPoint x: 543, startPoint y: 330, endPoint x: 581, endPoint y: 330, distance: 38.2
click at [581, 301] on div "Діагностика кузова (ЛФП) Перевірка скла й оптики Звірка серійних номерів Деталь…" at bounding box center [663, 250] width 260 height 99
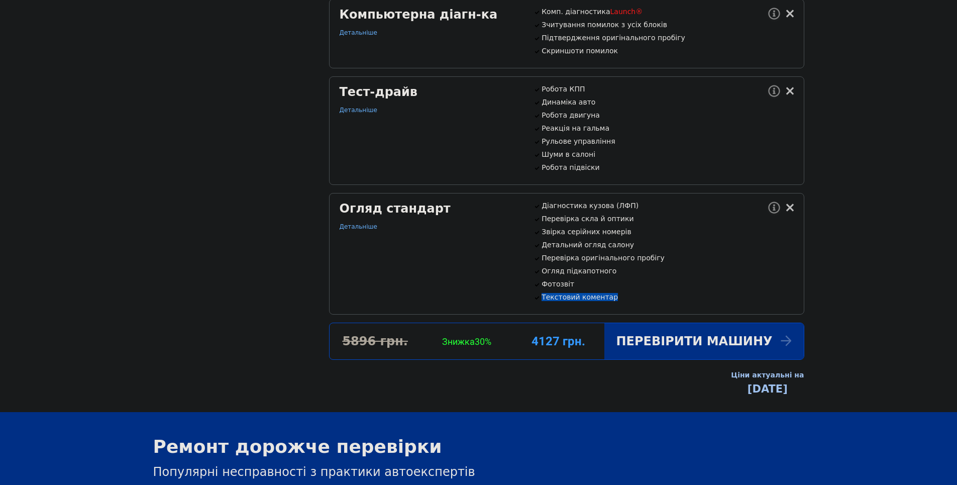
drag, startPoint x: 581, startPoint y: 330, endPoint x: 625, endPoint y: 345, distance: 46.5
click at [625, 301] on div "Діагностика кузова (ЛФП) Перевірка скла й оптики Звірка серійних номерів Деталь…" at bounding box center [663, 250] width 260 height 99
drag
click at [576, 301] on p "Текстовий коментар" at bounding box center [667, 297] width 252 height 8
click at [601, 348] on div "4127 грн." at bounding box center [557, 341] width 91 height 14
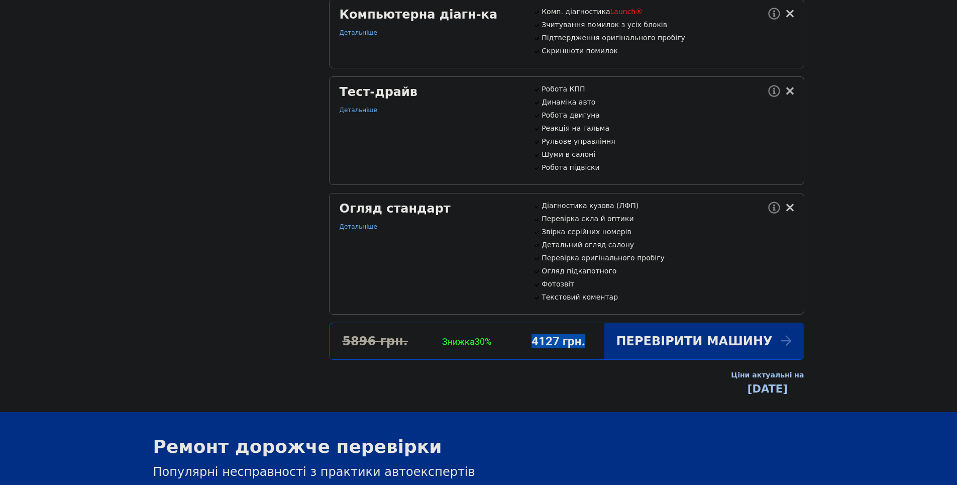
click at [566, 348] on div "4127 грн." at bounding box center [557, 341] width 91 height 14
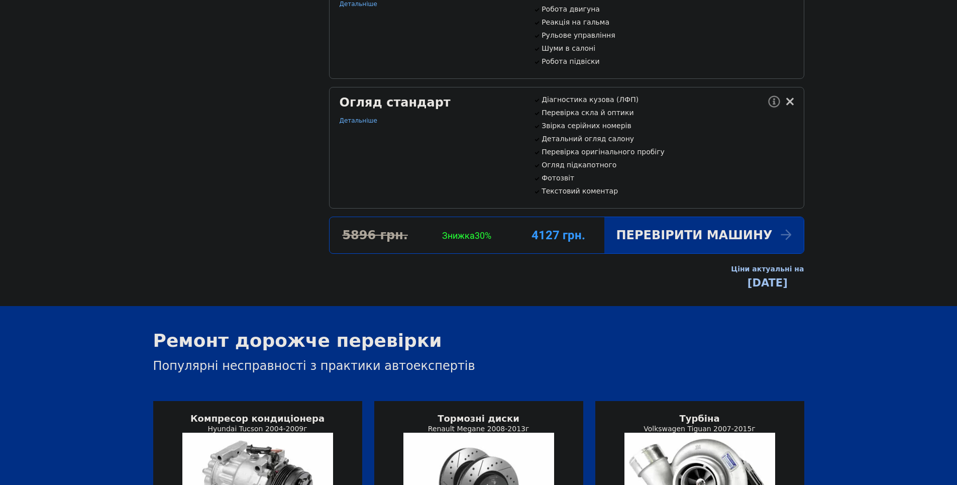
scroll to position [703, 0]
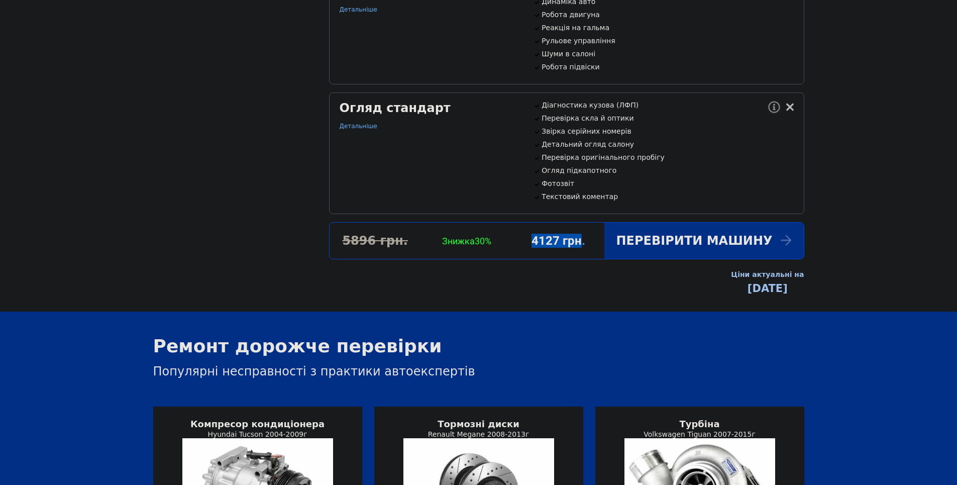
drag, startPoint x: 548, startPoint y: 288, endPoint x: 598, endPoint y: 296, distance: 50.4
click at [598, 248] on div "4127 грн." at bounding box center [557, 240] width 91 height 14
drag, startPoint x: 598, startPoint y: 296, endPoint x: 537, endPoint y: 295, distance: 60.8
click at [542, 248] on div "4127 грн." at bounding box center [557, 240] width 91 height 14
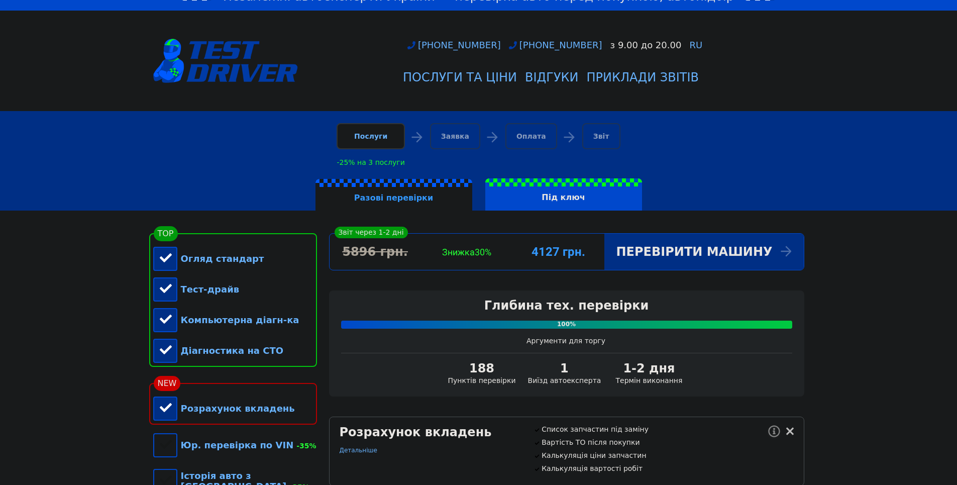
scroll to position [0, 0]
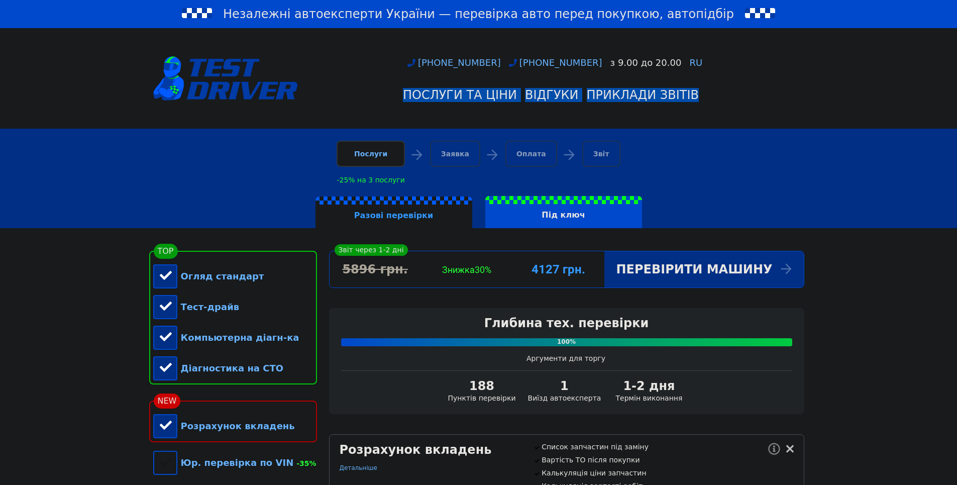
drag, startPoint x: 380, startPoint y: 96, endPoint x: 730, endPoint y: 102, distance: 349.5
click at [730, 102] on div "+380951218511 +380964838071 з 9.00 до 20.00 RU Послуги та Ціни Відгуки Приклади…" at bounding box center [551, 81] width 506 height 49
click at [514, 111] on div "+380951218511 +380964838071 з 9.00 до 20.00 RU Послуги та Ціни Відгуки Приклади…" at bounding box center [478, 78] width 663 height 92
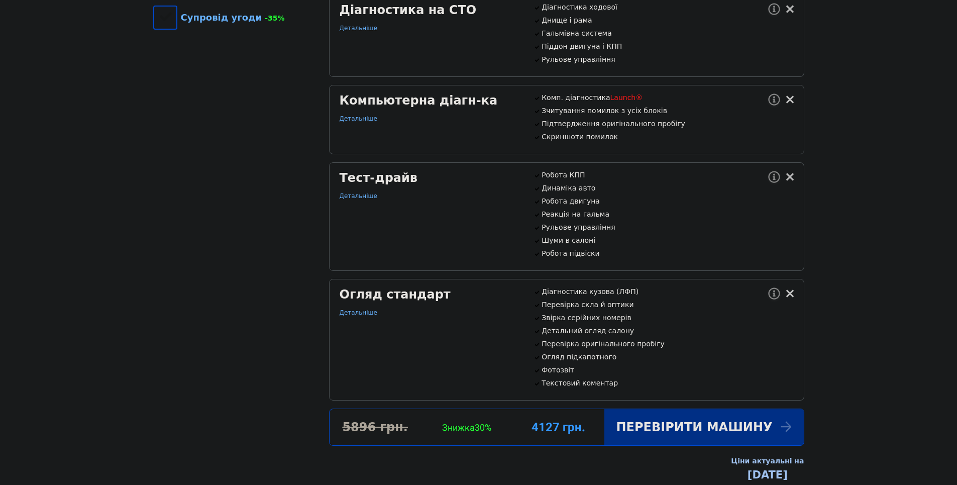
scroll to position [603, 0]
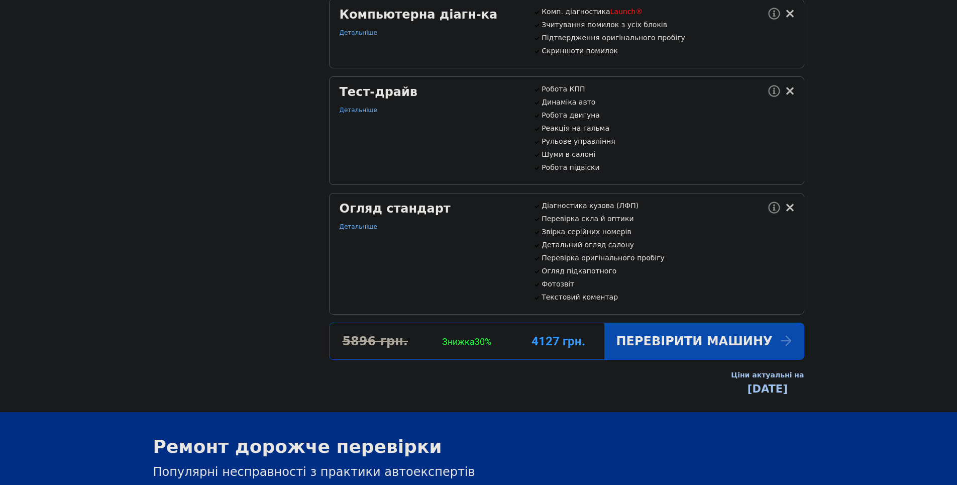
click at [710, 359] on div "Перевірити машину" at bounding box center [703, 341] width 199 height 36
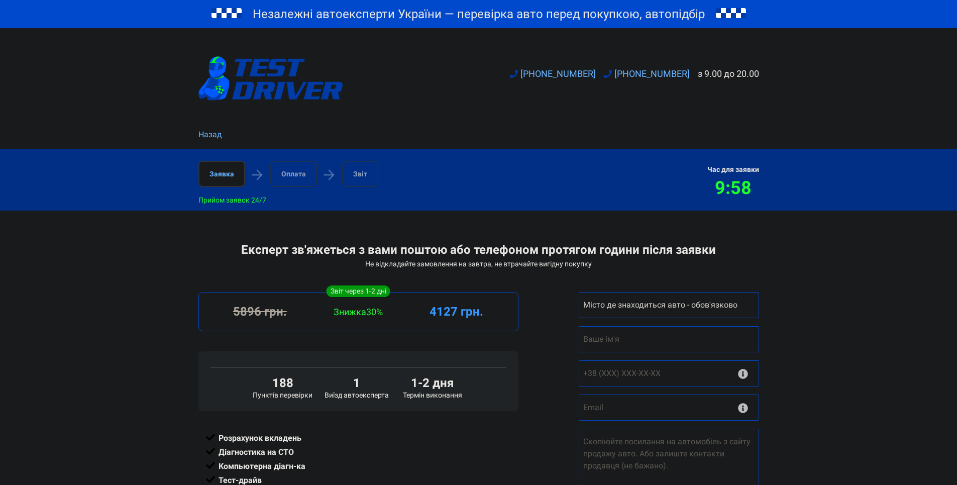
scroll to position [100, 0]
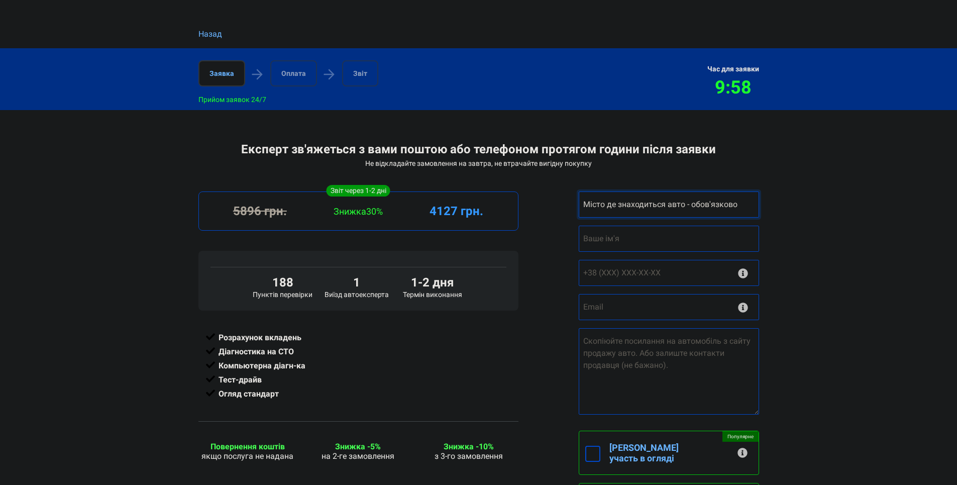
click at [753, 204] on select "Місто де знаходиться авто - обов'язково Інше місто [GEOGRAPHIC_DATA] [GEOGRAPHI…" at bounding box center [668, 204] width 180 height 26
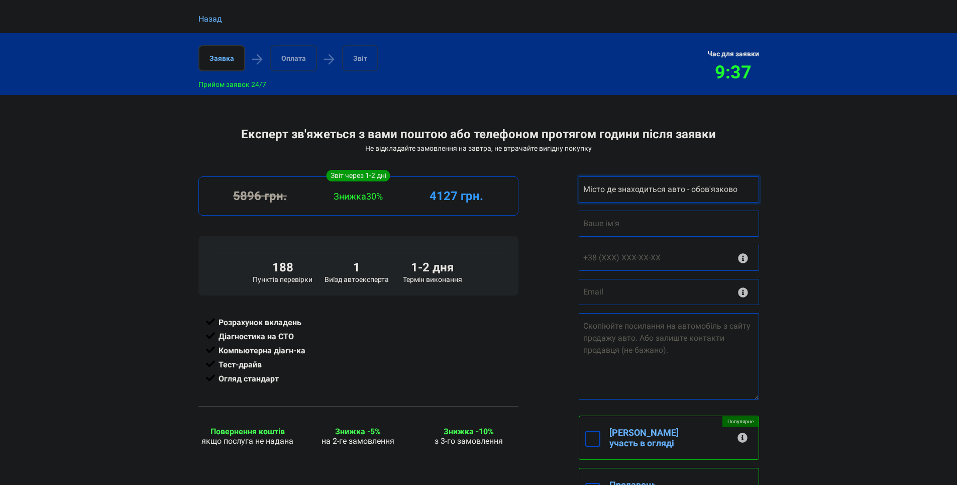
scroll to position [151, 0]
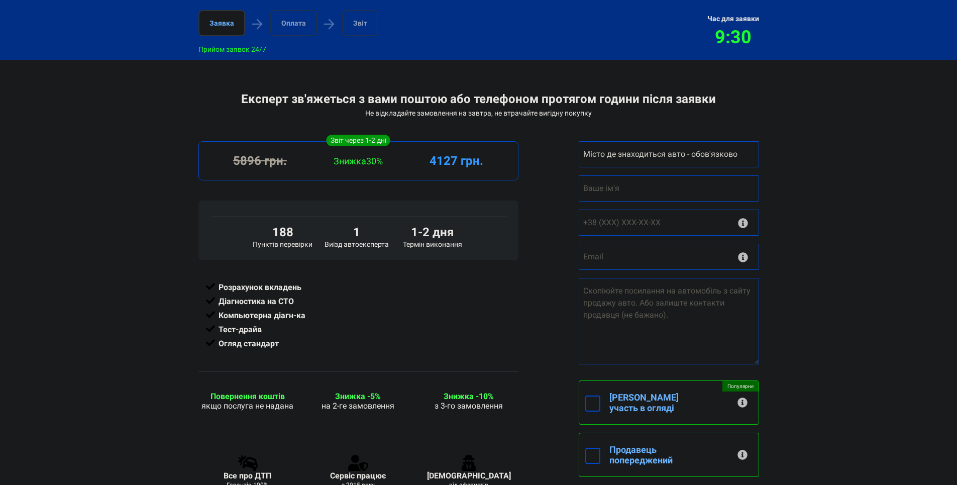
drag, startPoint x: 483, startPoint y: 99, endPoint x: 705, endPoint y: 103, distance: 222.5
click at [705, 103] on div "Експерт зв'яжеться з вами поштою або телефоном протягом години після заявки" at bounding box center [478, 99] width 560 height 14
drag, startPoint x: 705, startPoint y: 103, endPoint x: 610, endPoint y: 101, distance: 94.9
click at [611, 101] on div "Експерт зв'яжеться з вами поштою або телефоном протягом години після заявки" at bounding box center [478, 99] width 560 height 14
click at [657, 303] on textarea "Посилання на авто" at bounding box center [668, 321] width 180 height 86
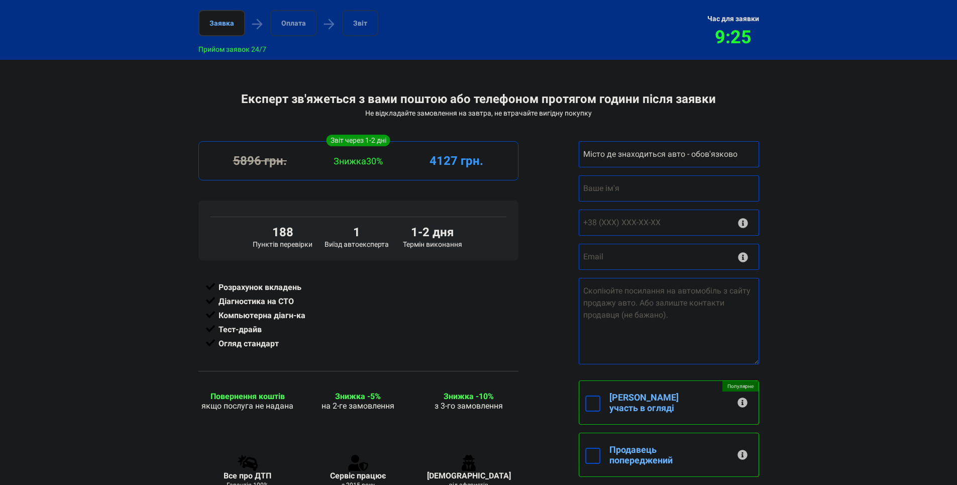
click at [780, 309] on div "Експерт зв'яжеться з вами поштою або телефоном протягом години після заявки Не …" at bounding box center [478, 376] width 957 height 568
drag, startPoint x: 621, startPoint y: 318, endPoint x: 668, endPoint y: 317, distance: 47.7
click at [668, 317] on textarea "Посилання на авто" at bounding box center [668, 321] width 180 height 86
drag, startPoint x: 632, startPoint y: 306, endPoint x: 587, endPoint y: 288, distance: 48.2
click at [587, 288] on textarea "Посилання на авто" at bounding box center [668, 321] width 180 height 86
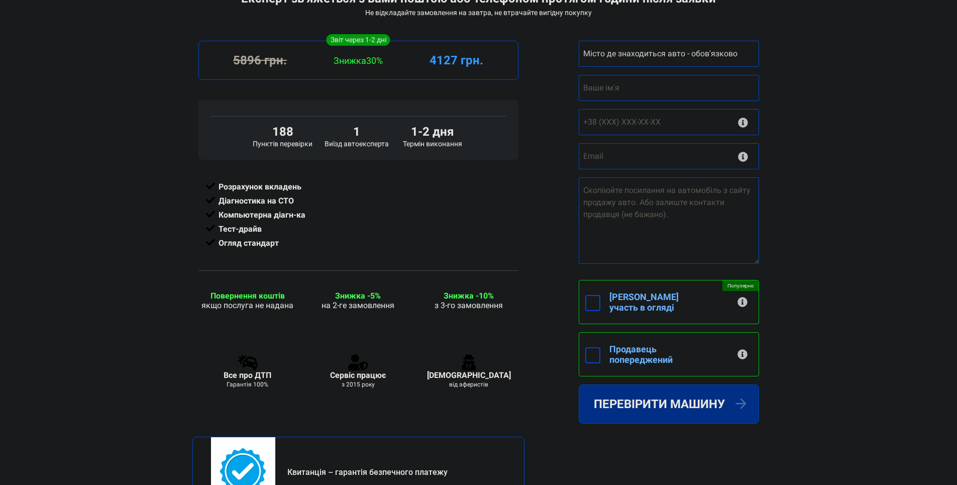
click at [789, 303] on div "Експерт зв'яжеться з вами поштою або телефоном протягом години після заявки Не …" at bounding box center [478, 275] width 957 height 568
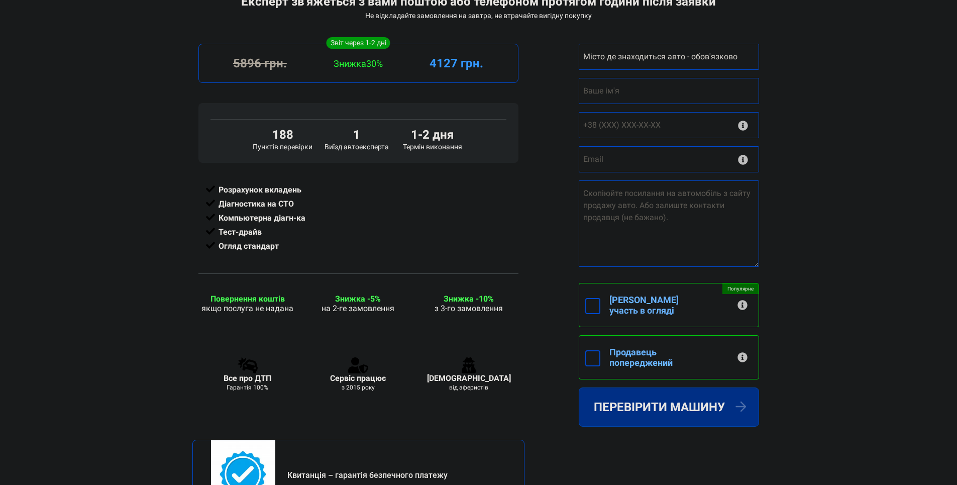
scroll to position [251, 0]
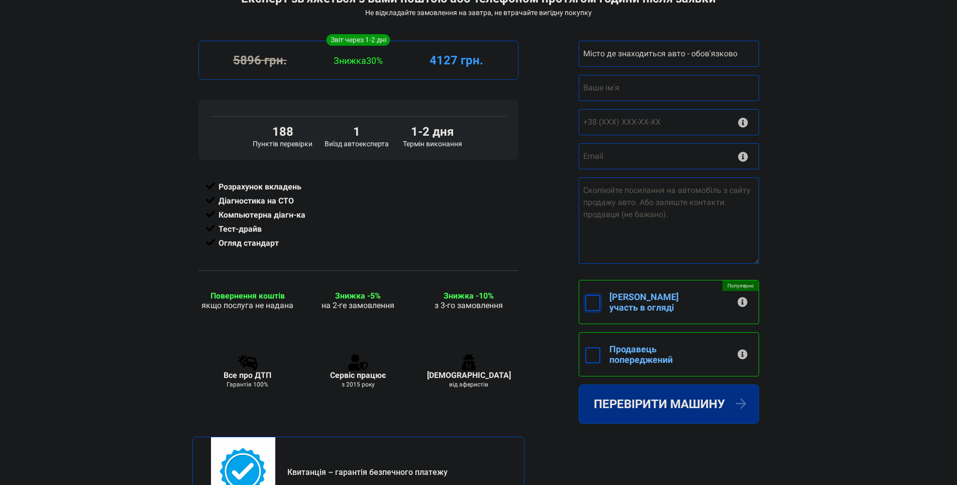
click at [591, 298] on input "[PERSON_NAME] участь в огляді +250грн" at bounding box center [592, 303] width 15 height 16
click at [590, 301] on input "[PERSON_NAME] участь в огляді +250грн" at bounding box center [592, 303] width 15 height 16
click at [590, 300] on input "[PERSON_NAME] участь в огляді +250грн" at bounding box center [592, 303] width 15 height 16
click at [591, 300] on input "[PERSON_NAME] участь в огляді +250грн" at bounding box center [592, 303] width 15 height 16
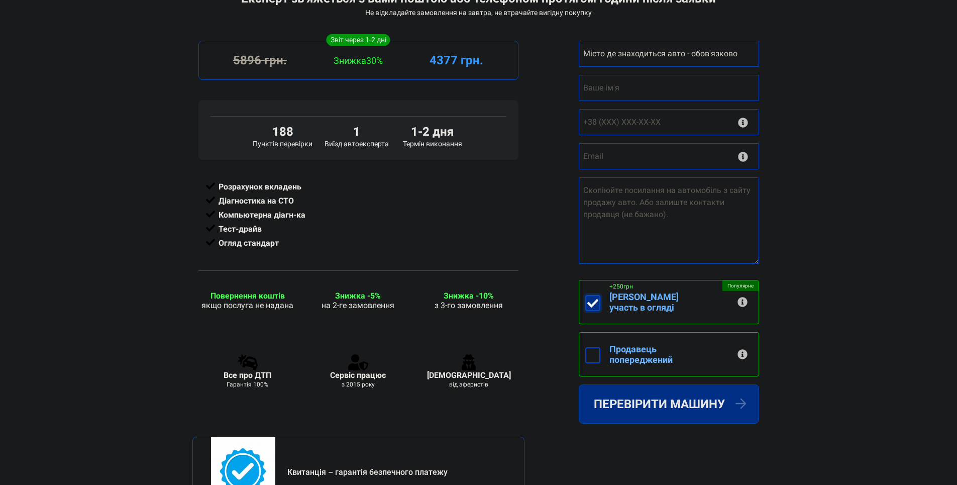
click at [591, 300] on input "[PERSON_NAME] участь в огляді +250грн" at bounding box center [592, 303] width 15 height 16
drag, startPoint x: 612, startPoint y: 285, endPoint x: 625, endPoint y: 288, distance: 13.3
click at [625, 288] on p "+250грн" at bounding box center [621, 286] width 24 height 7
drag, startPoint x: 625, startPoint y: 288, endPoint x: 615, endPoint y: 289, distance: 9.7
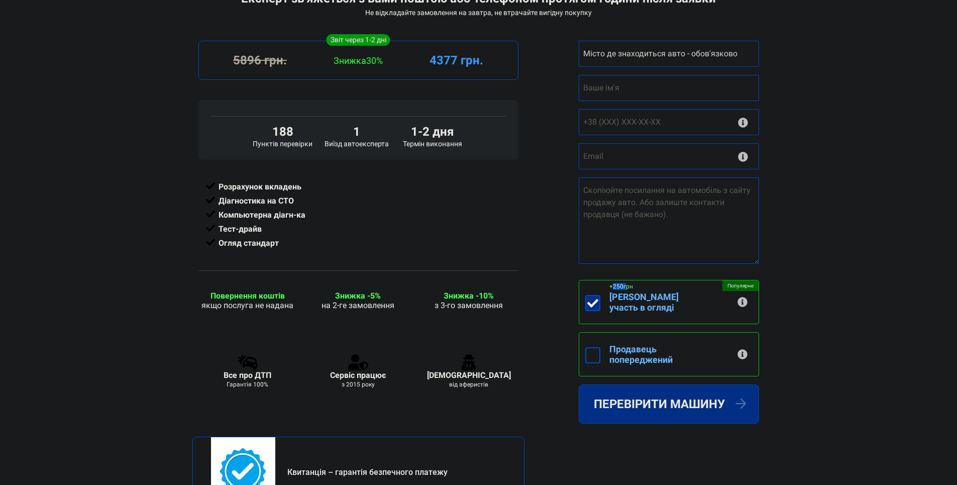
click at [615, 289] on p "+250грн" at bounding box center [621, 286] width 24 height 7
click at [600, 295] on input "[PERSON_NAME] участь в огляді +250грн" at bounding box center [592, 303] width 15 height 16
click at [597, 302] on input "[PERSON_NAME] участь в огляді +250грн" at bounding box center [592, 303] width 15 height 16
click at [588, 302] on input "[PERSON_NAME] участь в огляді +250грн" at bounding box center [592, 303] width 15 height 16
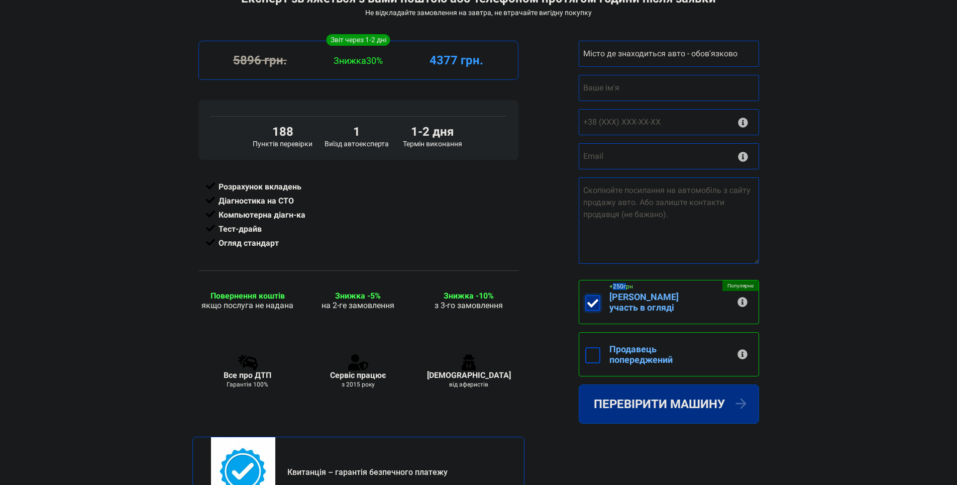
drag, startPoint x: 586, startPoint y: 301, endPoint x: 596, endPoint y: 323, distance: 24.7
click at [586, 301] on input "[PERSON_NAME] участь в огляді +250грн" at bounding box center [592, 303] width 15 height 16
checkbox input "false"
click at [589, 347] on input "Продавець попереджений" at bounding box center [592, 355] width 15 height 16
click at [587, 347] on input "Продавець попереджений" at bounding box center [592, 355] width 15 height 16
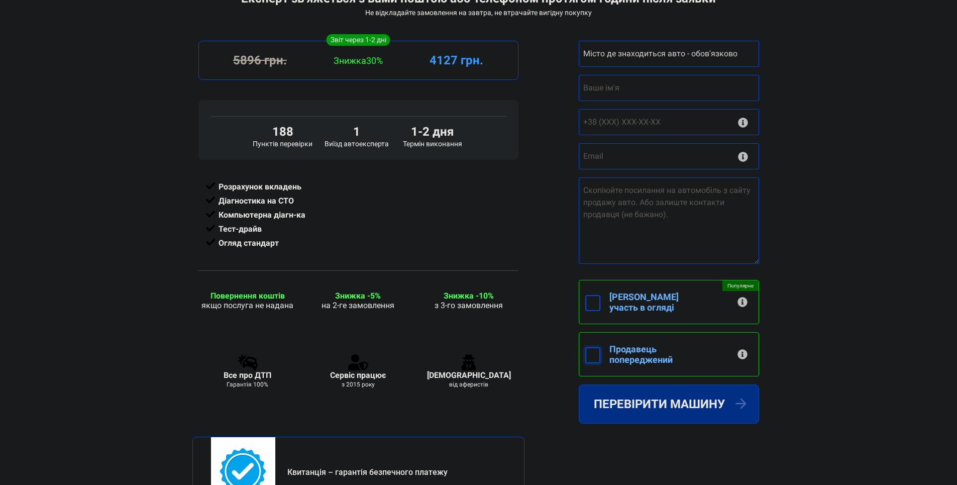
click at [587, 347] on input "Продавець попереджений" at bounding box center [592, 355] width 15 height 16
checkbox input "true"
click at [592, 303] on input "[PERSON_NAME] участь в огляді +250грн" at bounding box center [592, 303] width 15 height 16
checkbox input "true"
click at [569, 318] on div "1-2 дня Термін виконання 5896 грн. Знижка 30% 4377 грн. 188 Пунктів перевірки 1…" at bounding box center [478, 300] width 572 height 519
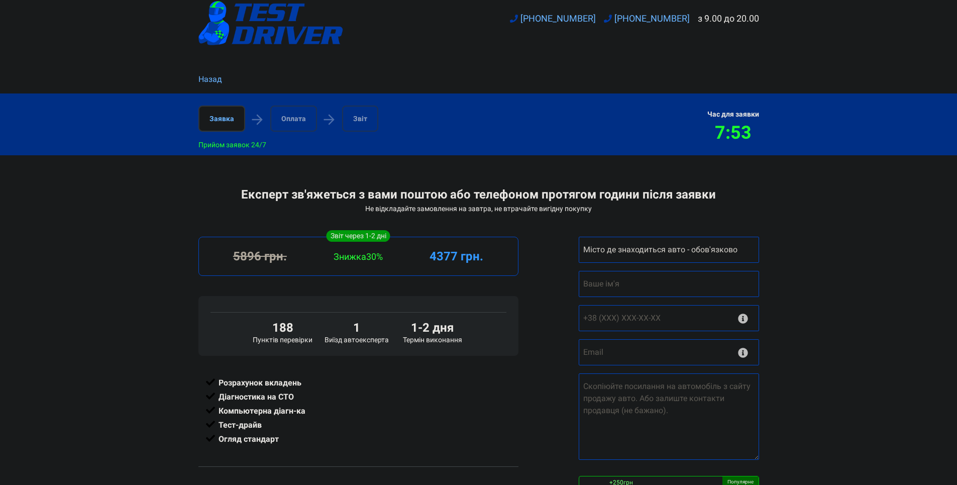
scroll to position [50, 0]
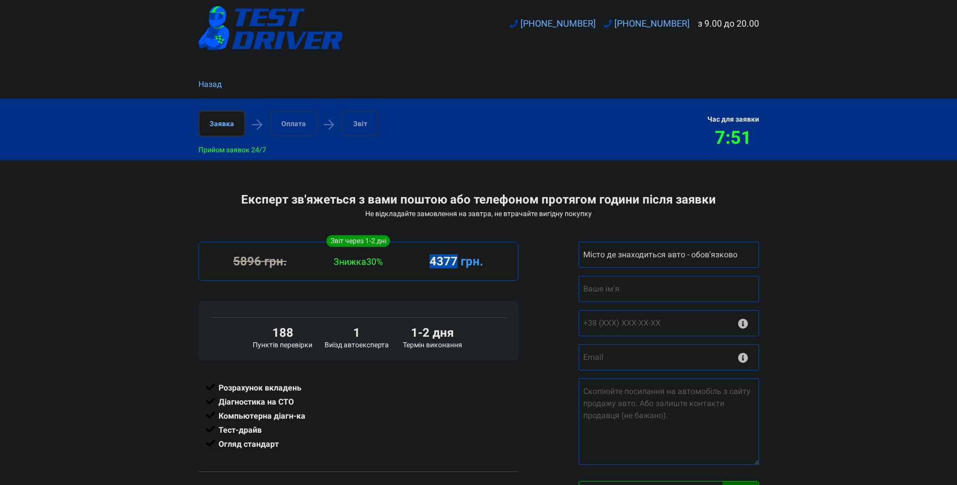
drag, startPoint x: 425, startPoint y: 259, endPoint x: 456, endPoint y: 261, distance: 30.7
click at [456, 261] on div "4377 грн." at bounding box center [456, 261] width 98 height 14
drag, startPoint x: 456, startPoint y: 261, endPoint x: 454, endPoint y: 267, distance: 6.2
click at [454, 267] on div "4377 грн." at bounding box center [456, 261] width 98 height 14
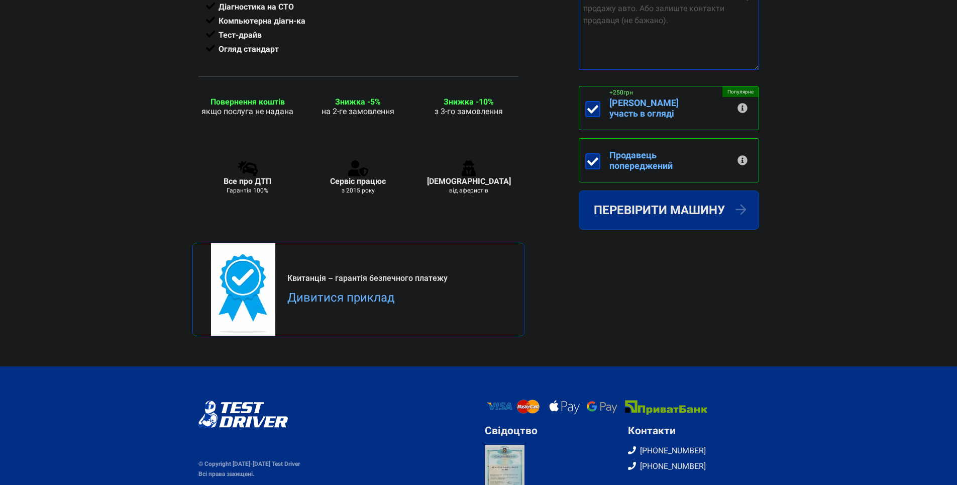
scroll to position [452, 0]
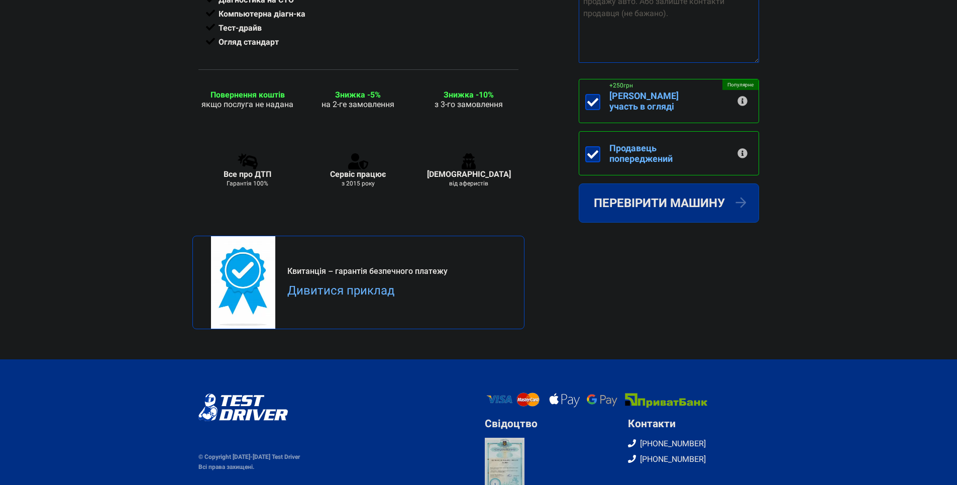
drag, startPoint x: 287, startPoint y: 273, endPoint x: 454, endPoint y: 267, distance: 167.3
click at [454, 267] on div "Квитанція – гарантія безпечного платежу Дивитися приклад" at bounding box center [358, 281] width 332 height 93
drag, startPoint x: 454, startPoint y: 267, endPoint x: 422, endPoint y: 276, distance: 32.8
click at [422, 276] on div "Квитанція – гарантія безпечного платежу" at bounding box center [396, 271] width 218 height 12
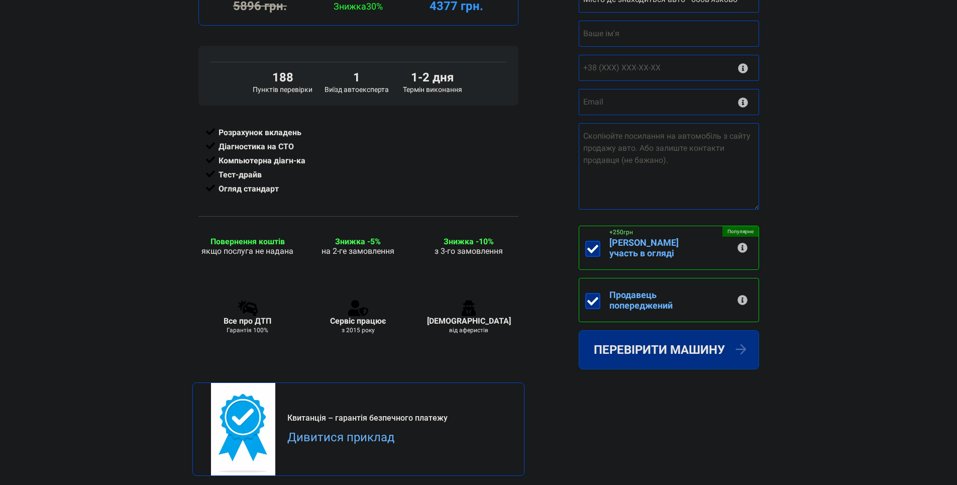
scroll to position [301, 0]
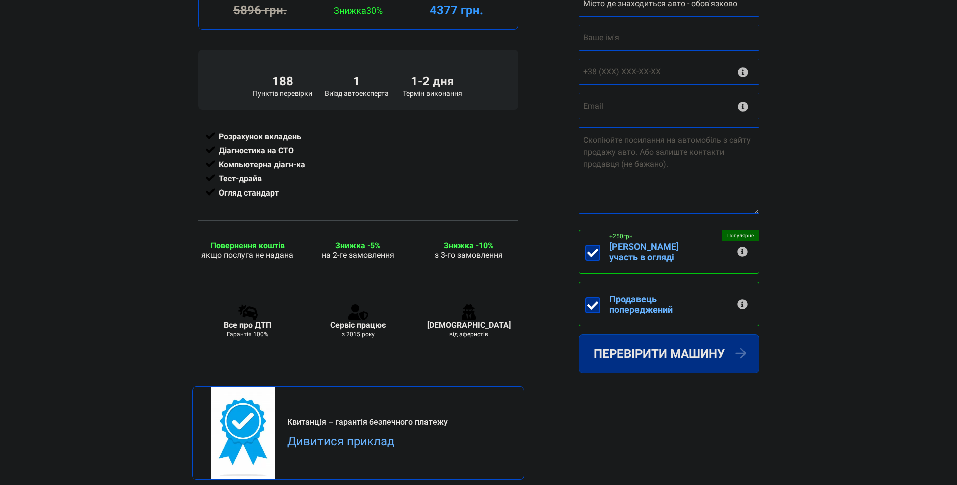
drag, startPoint x: 331, startPoint y: 327, endPoint x: 379, endPoint y: 339, distance: 49.8
click at [379, 337] on div "Сервіс працює з 2015 року" at bounding box center [358, 321] width 56 height 34
drag, startPoint x: 379, startPoint y: 339, endPoint x: 372, endPoint y: 340, distance: 7.6
click at [372, 337] on div "з 2015 року" at bounding box center [358, 333] width 56 height 7
drag, startPoint x: 441, startPoint y: 332, endPoint x: 487, endPoint y: 343, distance: 47.4
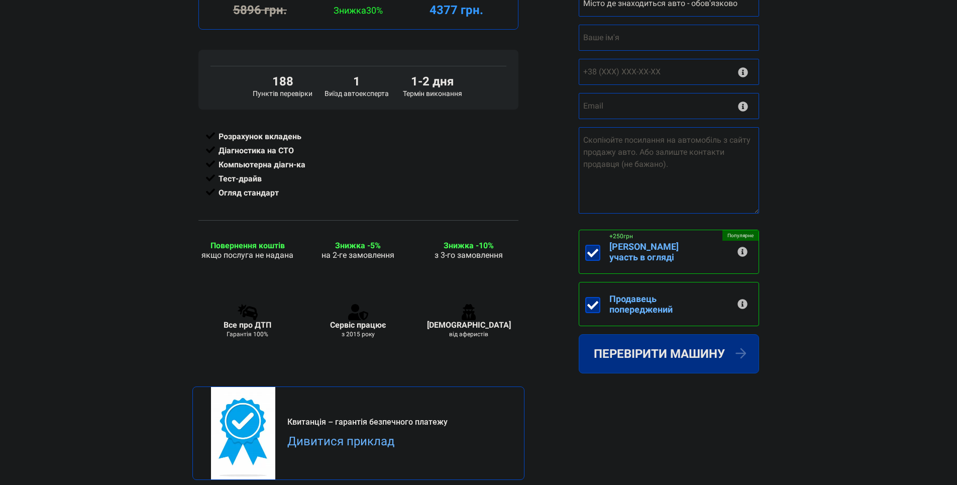
click at [487, 343] on div "[DEMOGRAPHIC_DATA] від аферистів" at bounding box center [468, 320] width 98 height 81
click at [481, 342] on div "[DEMOGRAPHIC_DATA] від аферистів" at bounding box center [468, 320] width 98 height 81
click at [493, 336] on div "[DEMOGRAPHIC_DATA] від аферистів" at bounding box center [468, 320] width 98 height 81
drag, startPoint x: 456, startPoint y: 265, endPoint x: 524, endPoint y: 261, distance: 68.4
click at [524, 261] on div "1-2 дня Термін виконання 5896 грн. Знижка 30% 4377 грн. 188 Пунктів перевірки 1…" at bounding box center [478, 249] width 572 height 519
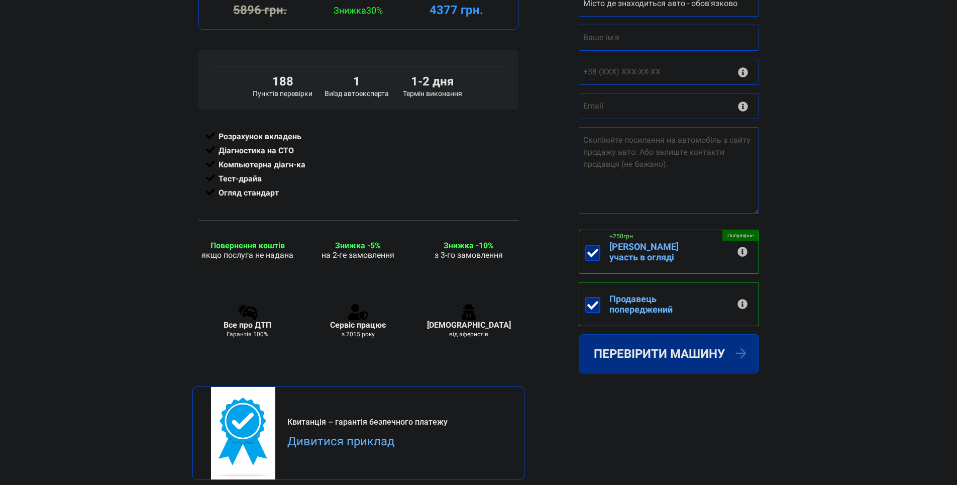
drag, startPoint x: 524, startPoint y: 261, endPoint x: 502, endPoint y: 256, distance: 23.1
click at [502, 256] on div "з 3-го замовлення" at bounding box center [468, 255] width 98 height 10
drag, startPoint x: 316, startPoint y: 259, endPoint x: 406, endPoint y: 260, distance: 89.4
click at [406, 260] on div "на 2-ге замовлення" at bounding box center [358, 255] width 98 height 10
drag, startPoint x: 201, startPoint y: 246, endPoint x: 291, endPoint y: 260, distance: 91.0
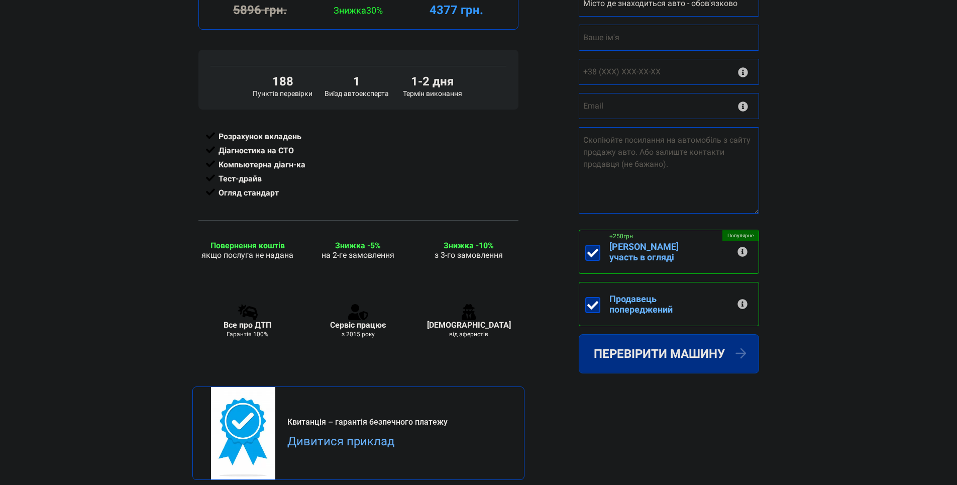
click at [291, 260] on div "Повернення коштів якщо послуга не надана Все про ДТП Гарантія 100%" at bounding box center [247, 314] width 110 height 146
drag, startPoint x: 291, startPoint y: 260, endPoint x: 282, endPoint y: 261, distance: 8.6
click at [282, 260] on div "якщо послуга не надана" at bounding box center [247, 255] width 98 height 10
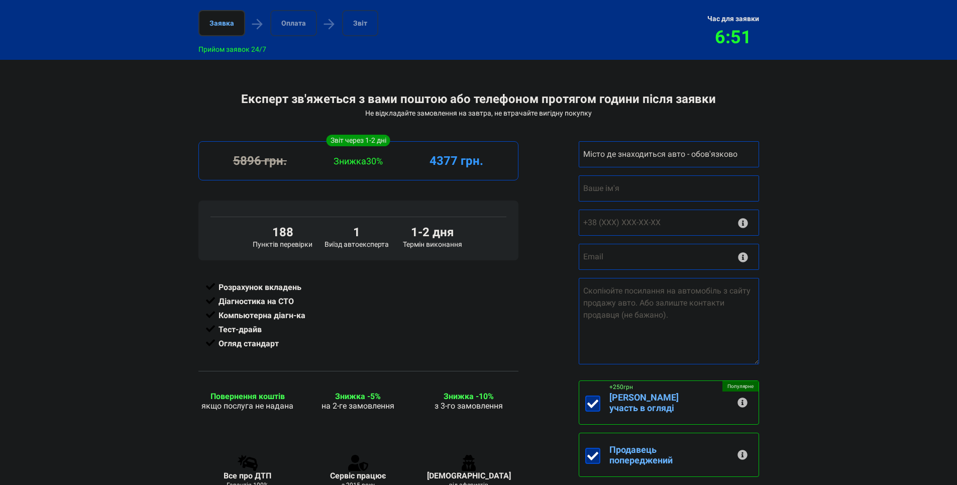
scroll to position [100, 0]
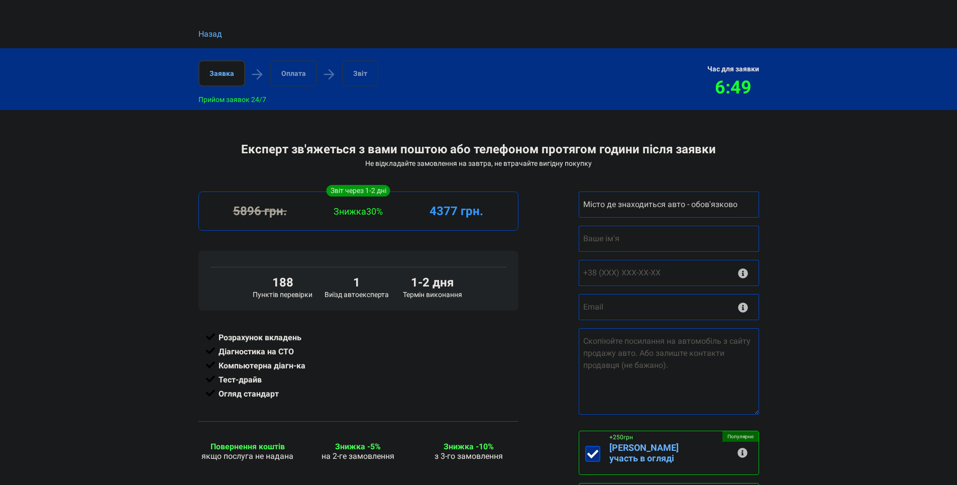
drag, startPoint x: 306, startPoint y: 281, endPoint x: 477, endPoint y: 296, distance: 171.3
click at [478, 296] on div "188 Пунктів перевірки 1 Виїзд автоексперта 1-2 дня Термін виконання" at bounding box center [358, 286] width 316 height 23
click at [458, 298] on div "1-2 дня Термін виконання" at bounding box center [432, 286] width 75 height 23
drag, startPoint x: 461, startPoint y: 296, endPoint x: 256, endPoint y: 270, distance: 207.1
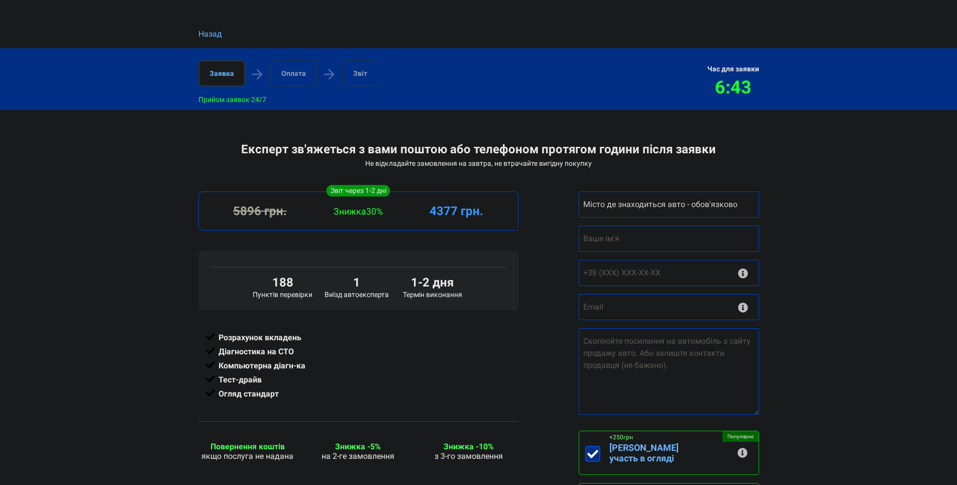
click at [256, 270] on div "188 Пунктів перевірки 1 Виїзд автоексперта 1-2 дня Термін виконання" at bounding box center [358, 281] width 320 height 60
drag, startPoint x: 256, startPoint y: 270, endPoint x: 269, endPoint y: 271, distance: 12.6
click at [269, 271] on div "188 Пунктів перевірки 1 Виїзд автоексперта 1-2 дня Термін виконання" at bounding box center [358, 281] width 320 height 60
click at [664, 209] on select "Місто де знаходиться авто - обов'язково Інше місто [GEOGRAPHIC_DATA] [GEOGRAPHI…" at bounding box center [668, 204] width 180 height 26
select select "[GEOGRAPHIC_DATA]"
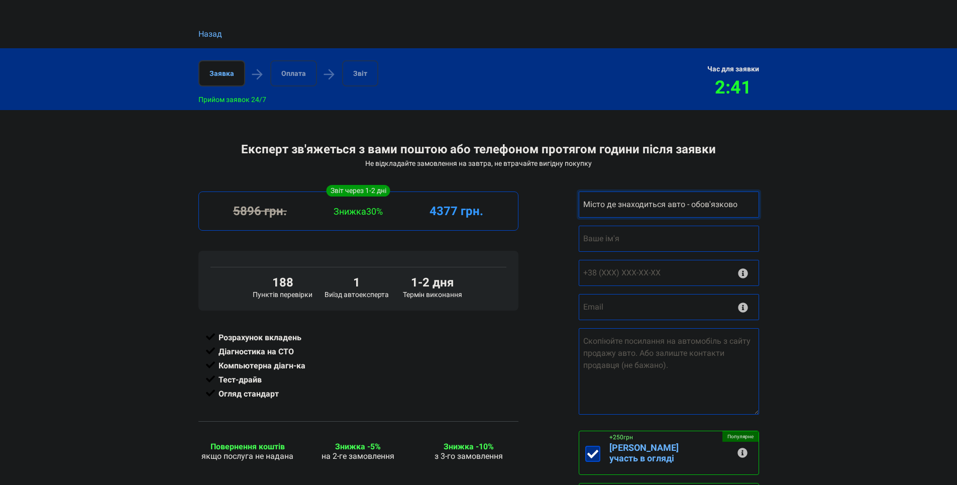
click at [578, 193] on select "Місто де знаходиться авто - обов'язково Інше місто [GEOGRAPHIC_DATA] [GEOGRAPHI…" at bounding box center [668, 204] width 180 height 26
click at [838, 284] on div "Експерт зв'яжеться з вами поштою або телефоном протягом години після заявки Не …" at bounding box center [478, 426] width 957 height 568
click at [726, 205] on select "Місто де знаходиться авто - обов'язково Інше місто [GEOGRAPHIC_DATA] [GEOGRAPHI…" at bounding box center [668, 204] width 180 height 26
click at [578, 193] on select "Місто де знаходиться авто - обов'язково Інше місто [GEOGRAPHIC_DATA] [GEOGRAPHI…" at bounding box center [668, 204] width 180 height 26
click at [557, 261] on div "1-2 дня Термін виконання 5896 грн. Знижка 30% 4377 грн. 188 Пунктів перевірки 1…" at bounding box center [478, 450] width 572 height 519
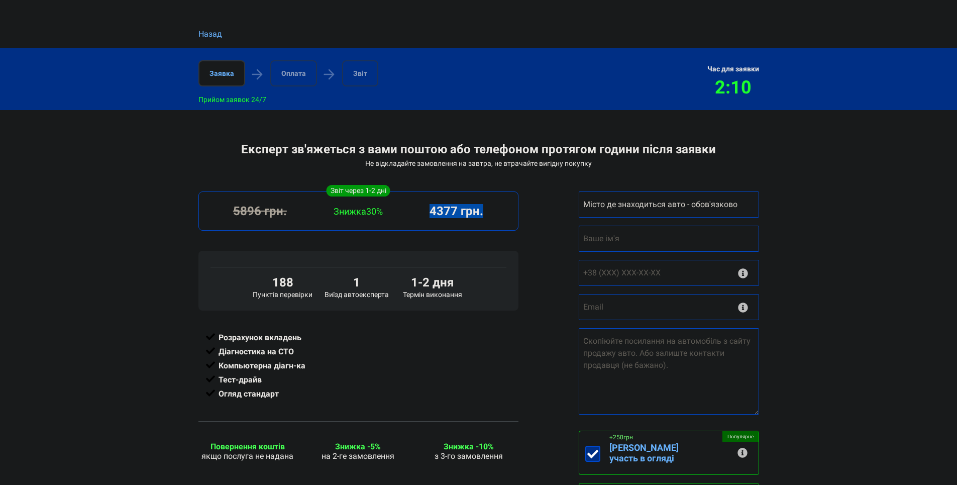
drag, startPoint x: 487, startPoint y: 215, endPoint x: 431, endPoint y: 213, distance: 56.3
click at [431, 213] on div "4377 грн." at bounding box center [456, 211] width 98 height 14
click at [455, 202] on div "1-2 дня Термін виконання 5896 грн. Знижка 30% 4377 грн." at bounding box center [358, 210] width 320 height 39
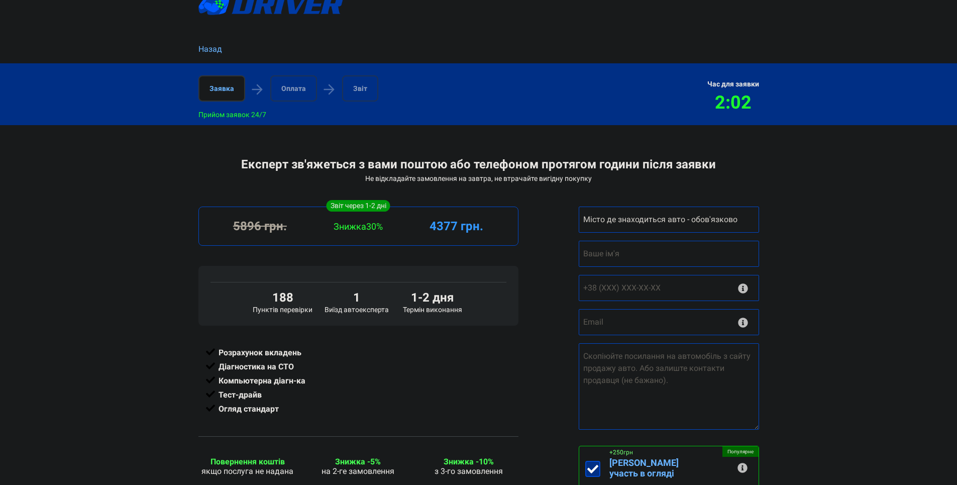
scroll to position [50, 0]
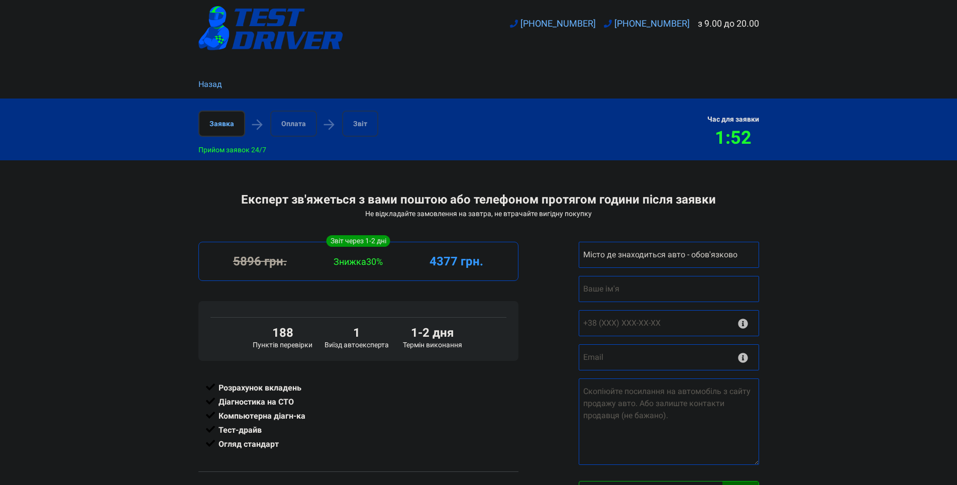
drag, startPoint x: 317, startPoint y: 201, endPoint x: 591, endPoint y: 215, distance: 274.0
click at [591, 215] on div "Експерт зв'яжеться з вами поштою або телефоном протягом години після заявки Не …" at bounding box center [478, 204] width 560 height 25
click at [590, 215] on div "Не відкладайте замовлення на завтра, не втрачайте вигідну покупку" at bounding box center [478, 213] width 560 height 8
drag, startPoint x: 721, startPoint y: 141, endPoint x: 769, endPoint y: 142, distance: 48.2
click at [769, 142] on div "Заявка Прийом заявок 24/7 Оплата Звіт Час для заявки 1:49" at bounding box center [478, 129] width 957 height 62
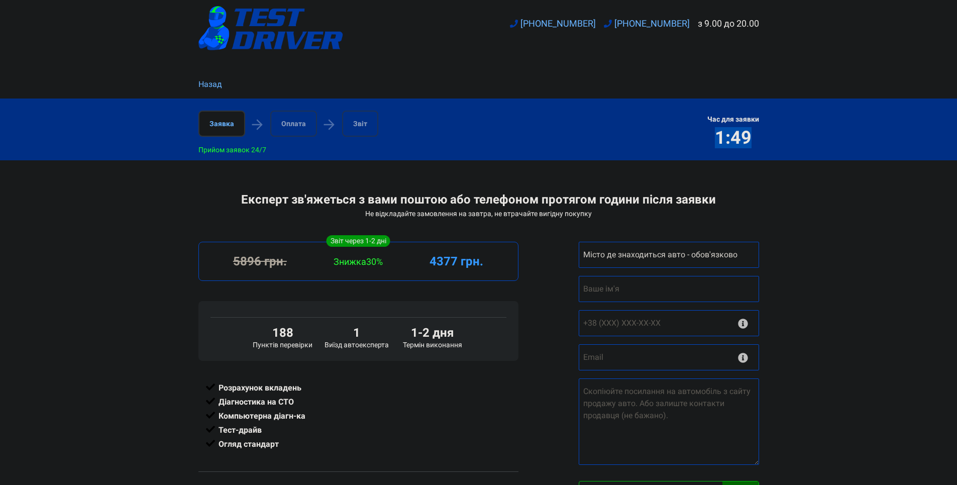
drag, startPoint x: 769, startPoint y: 142, endPoint x: 734, endPoint y: 147, distance: 35.4
click at [734, 147] on div "1:49" at bounding box center [733, 137] width 52 height 21
drag, startPoint x: 368, startPoint y: 215, endPoint x: 488, endPoint y: 208, distance: 120.7
click at [488, 208] on div "Експерт зв'яжеться з вами поштою або телефоном протягом години після заявки Не …" at bounding box center [478, 204] width 560 height 25
drag, startPoint x: 488, startPoint y: 208, endPoint x: 486, endPoint y: 202, distance: 6.5
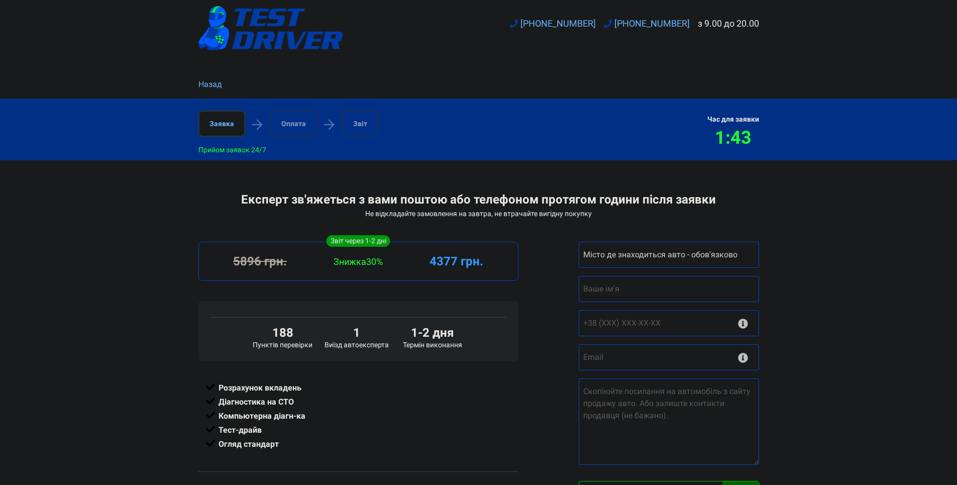
click at [486, 202] on div "Експерт зв'яжеться з вами поштою або телефоном протягом години після заявки" at bounding box center [478, 199] width 560 height 14
drag, startPoint x: 229, startPoint y: 149, endPoint x: 269, endPoint y: 142, distance: 40.4
click at [269, 142] on div "Заявка Прийом заявок 24/7 Оплата Звіт Час для заявки 1:41" at bounding box center [478, 129] width 572 height 38
click at [474, 229] on div "Експерт зв'яжеться з вами поштою або телефоном протягом години після заявки Не …" at bounding box center [478, 476] width 572 height 568
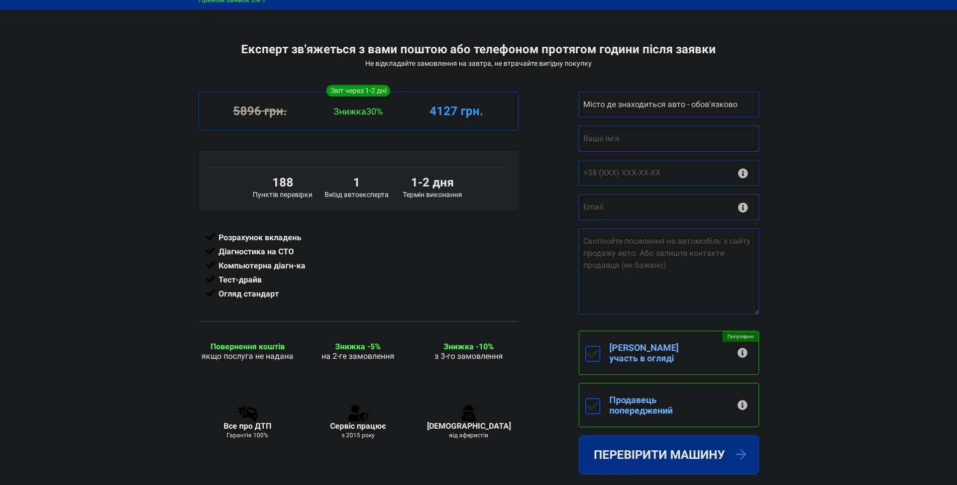
scroll to position [201, 0]
drag, startPoint x: 429, startPoint y: 115, endPoint x: 481, endPoint y: 112, distance: 52.3
click at [481, 112] on div "4127 грн." at bounding box center [456, 110] width 98 height 14
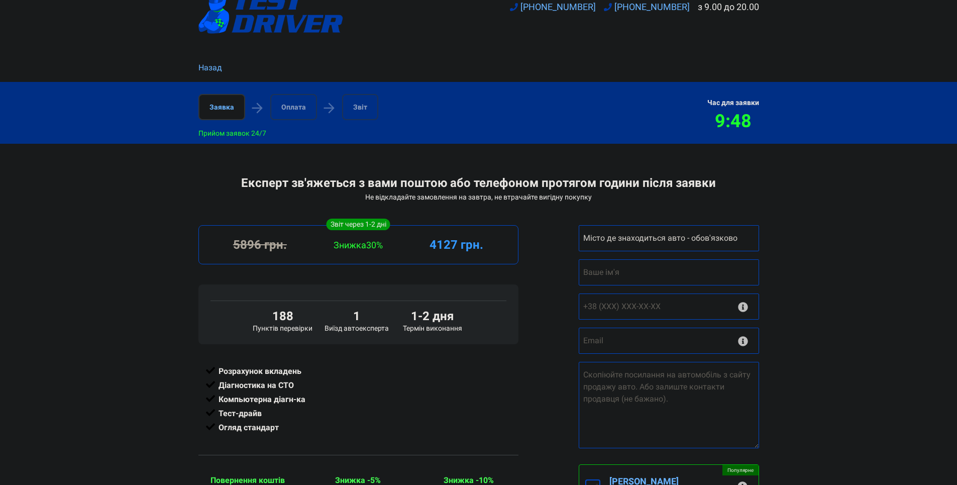
scroll to position [0, 0]
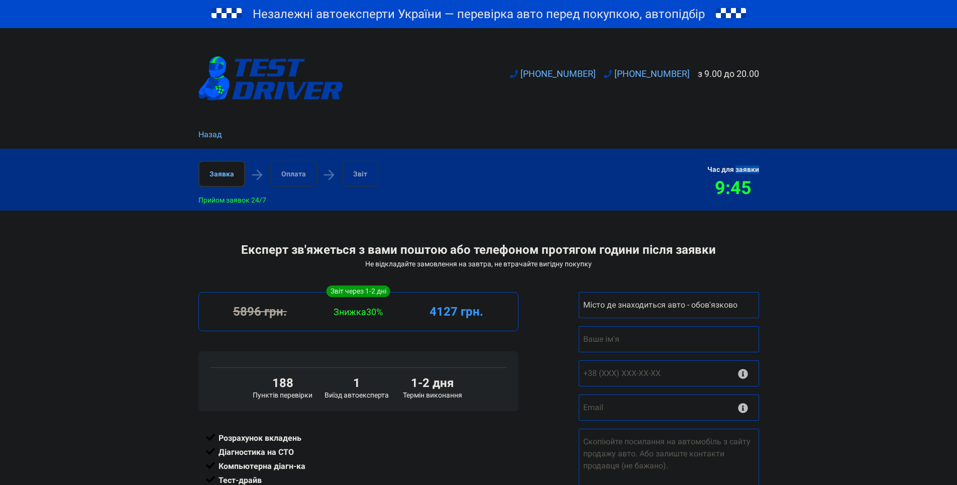
drag, startPoint x: 706, startPoint y: 168, endPoint x: 753, endPoint y: 184, distance: 48.9
click at [753, 184] on div "Час для заявки 9:45" at bounding box center [733, 180] width 64 height 38
click at [754, 183] on div "9:45" at bounding box center [733, 187] width 52 height 21
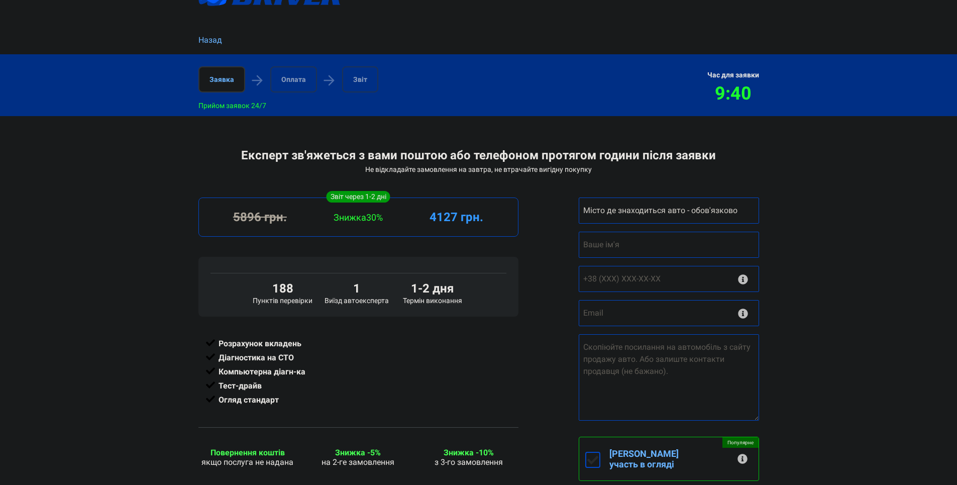
scroll to position [100, 0]
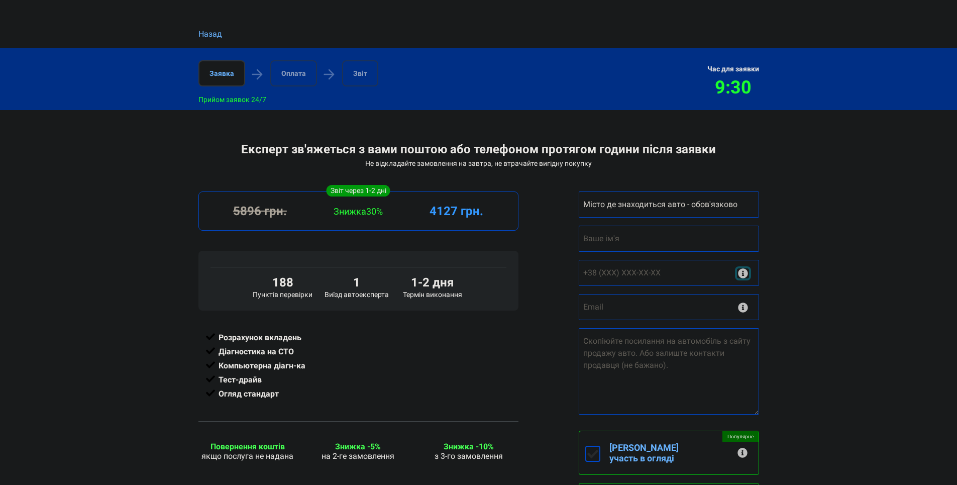
click at [741, 276] on button "Ніяких СМС і Viber розсилок. Зв'язок з експертом або екстрені питання." at bounding box center [743, 273] width 12 height 10
click at [745, 273] on button "Ніяких СМС і Viber розсилок. Зв'язок з експертом або екстрені питання." at bounding box center [743, 273] width 12 height 10
click at [690, 303] on input "email" at bounding box center [668, 307] width 180 height 26
click at [743, 276] on button "Ніяких СМС і Viber розсилок. Зв'язок з експертом або екстрені питання." at bounding box center [743, 273] width 12 height 10
click at [744, 304] on input "email" at bounding box center [668, 307] width 180 height 26
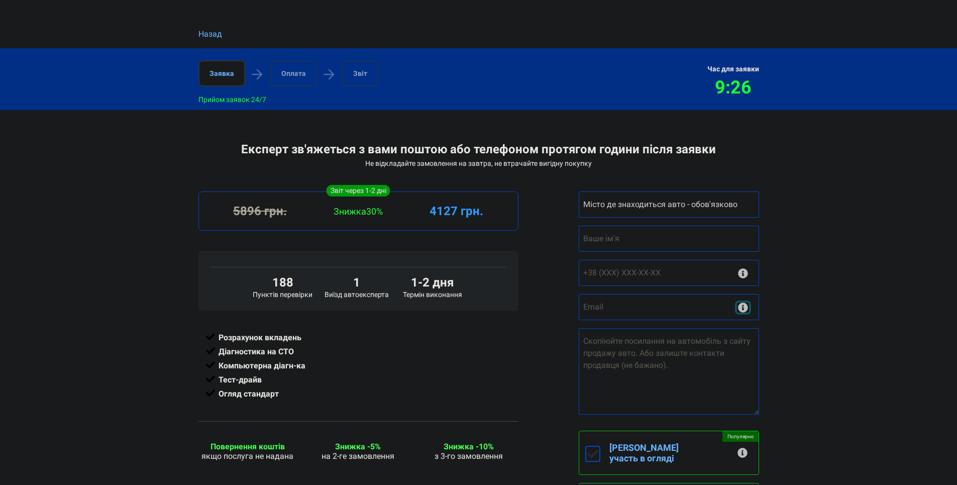
click at [743, 310] on button "Ніякого спаму, на електронну пошту приходить звіт." at bounding box center [743, 307] width 12 height 10
click at [518, 277] on div "1-2 дня Термін виконання 5896 грн. Знижка 30% 4127 грн. 188 Пунктів перевірки 1…" at bounding box center [358, 450] width 332 height 519
drag, startPoint x: 741, startPoint y: 276, endPoint x: 786, endPoint y: 300, distance: 50.8
click at [795, 302] on div "Експерт зв'яжеться з вами поштою або телефоном протягом години після заявки Не …" at bounding box center [478, 426] width 957 height 568
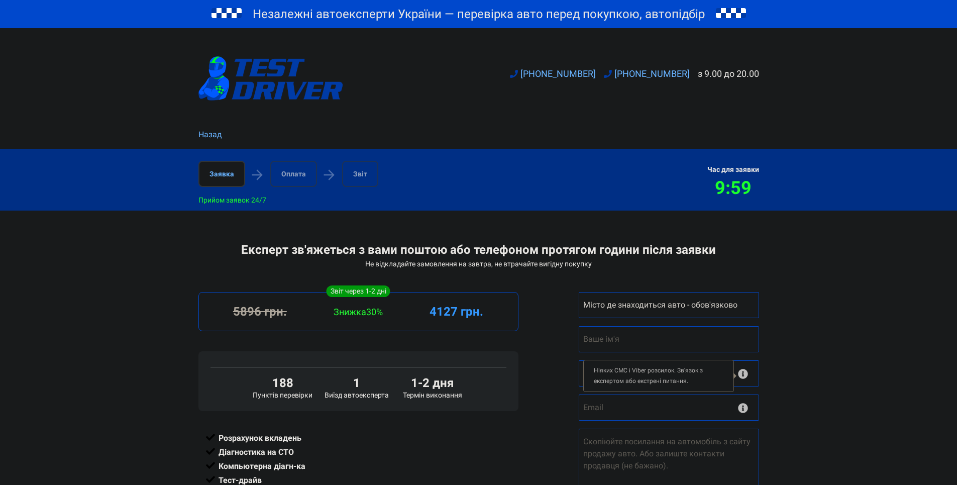
scroll to position [100, 0]
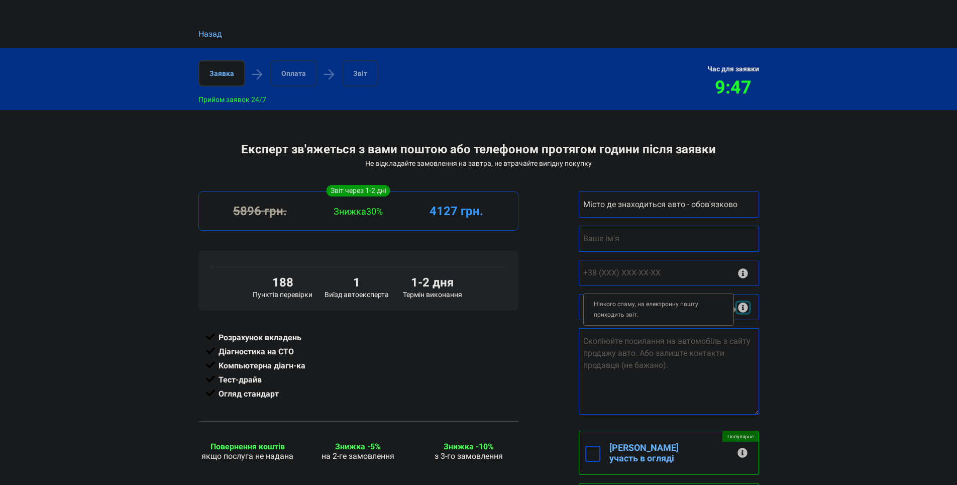
drag, startPoint x: 745, startPoint y: 311, endPoint x: 782, endPoint y: 318, distance: 37.8
drag, startPoint x: 782, startPoint y: 318, endPoint x: 779, endPoint y: 342, distance: 24.2
click at [779, 342] on div "Експерт зв'яжеться з вами поштою або телефоном протягом години після заявки Не …" at bounding box center [478, 426] width 957 height 568
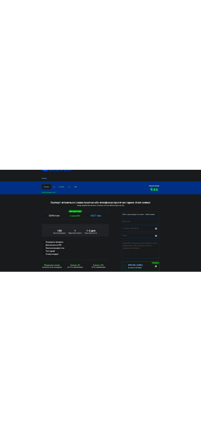
scroll to position [50, 0]
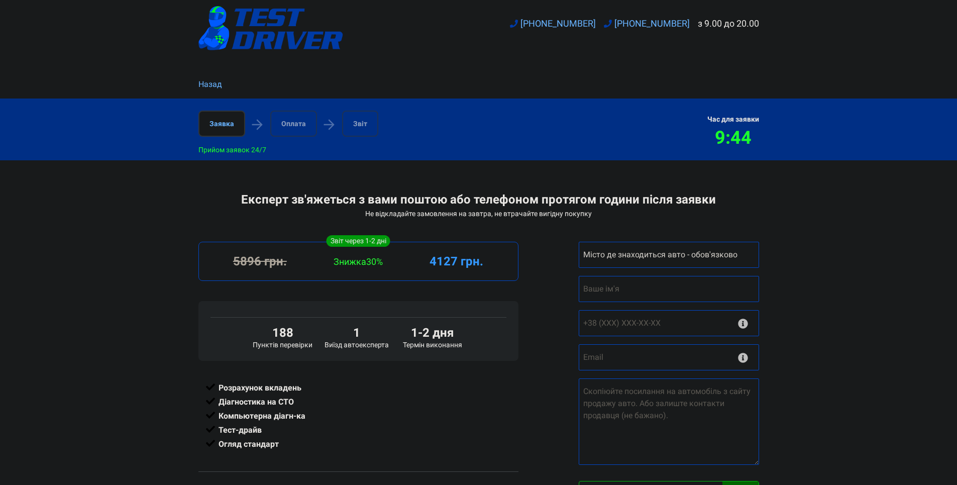
drag, startPoint x: 945, startPoint y: 0, endPoint x: 852, endPoint y: 411, distance: 421.8
click at [852, 411] on div "Експерт зв'яжеться з вами поштою або телефоном протягом години після заявки Не …" at bounding box center [478, 476] width 957 height 568
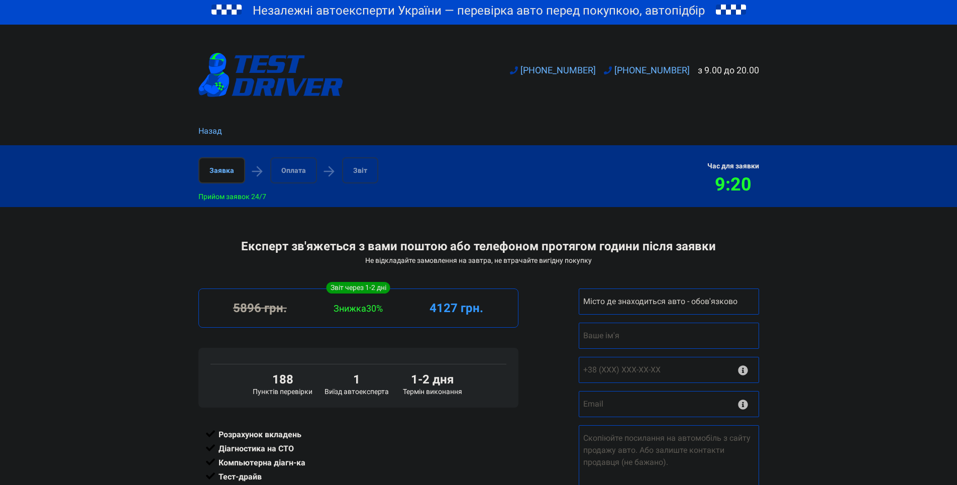
scroll to position [0, 0]
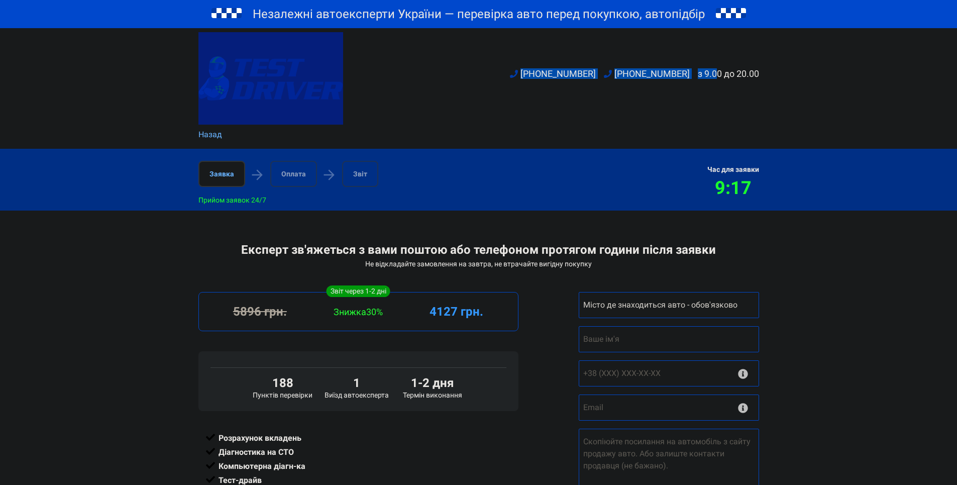
drag, startPoint x: 724, startPoint y: 16, endPoint x: 715, endPoint y: 34, distance: 19.8
click at [715, 34] on header "Незалежні автоексперти України — перевірка авто перед покупкою, автопідбір +380…" at bounding box center [478, 74] width 957 height 149
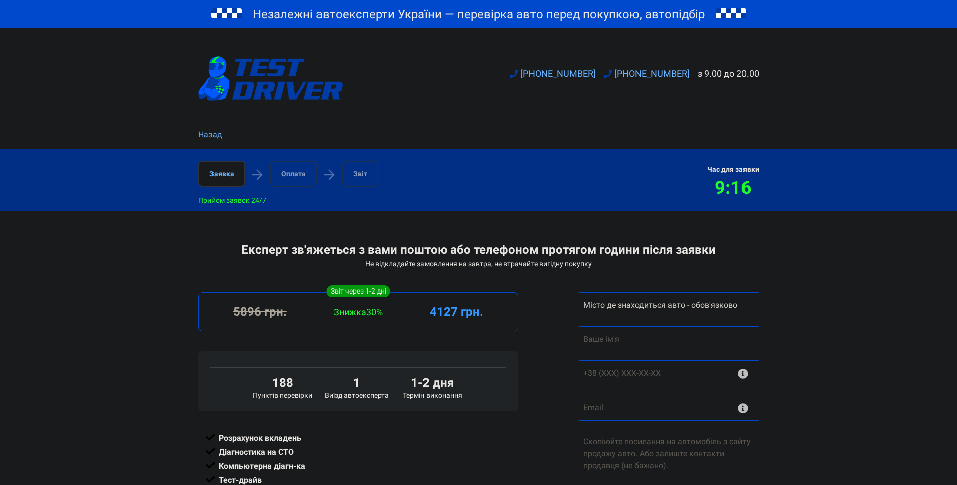
drag, startPoint x: 715, startPoint y: 34, endPoint x: 592, endPoint y: 132, distance: 157.6
click at [592, 132] on div "Назад" at bounding box center [478, 139] width 572 height 20
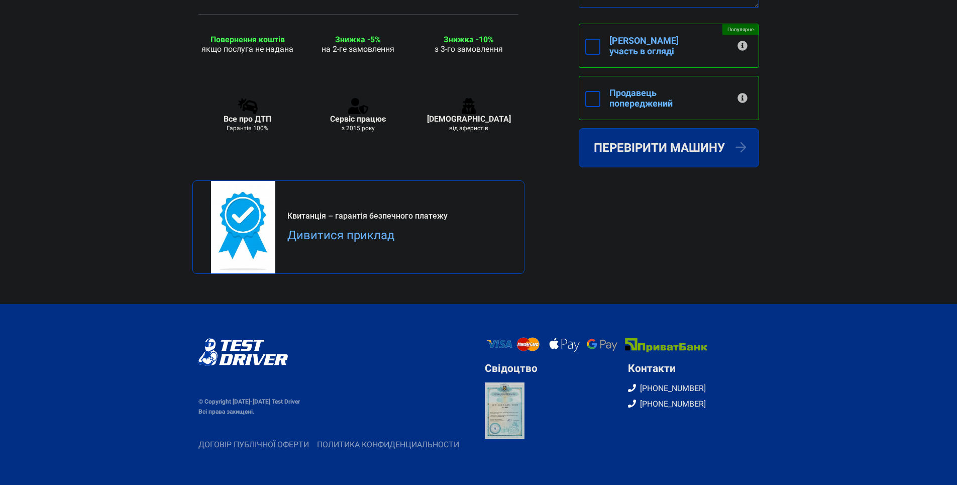
scroll to position [511, 0]
drag, startPoint x: 254, startPoint y: 414, endPoint x: 195, endPoint y: 401, distance: 59.7
click at [195, 401] on div "© Copyright 2015-2025 Test Driver Всі права захищені." at bounding box center [335, 388] width 286 height 100
click at [246, 397] on div "© Copyright 2015-2025 Test Driver Всі права захищені." at bounding box center [335, 406] width 274 height 20
drag, startPoint x: 263, startPoint y: 409, endPoint x: 195, endPoint y: 398, distance: 68.7
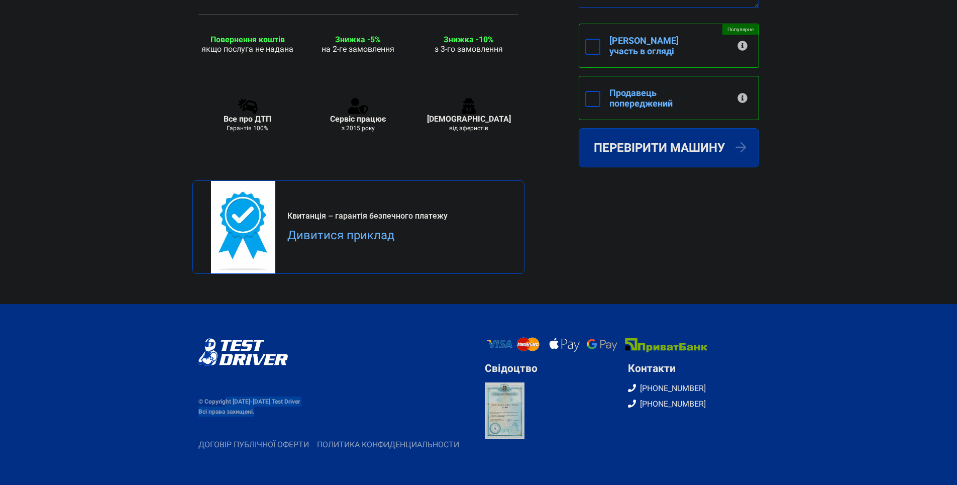
click at [195, 398] on div "© Copyright 2015-2025 Test Driver Всі права захищені." at bounding box center [335, 388] width 286 height 100
click at [253, 409] on div "© Copyright 2015-2025 Test Driver Всі права захищені." at bounding box center [335, 406] width 274 height 20
drag, startPoint x: 262, startPoint y: 412, endPoint x: 197, endPoint y: 408, distance: 64.9
click at [197, 408] on div "© Copyright 2015-2025 Test Driver Всі права захищені." at bounding box center [335, 388] width 286 height 100
click at [222, 422] on div at bounding box center [335, 422] width 274 height 12
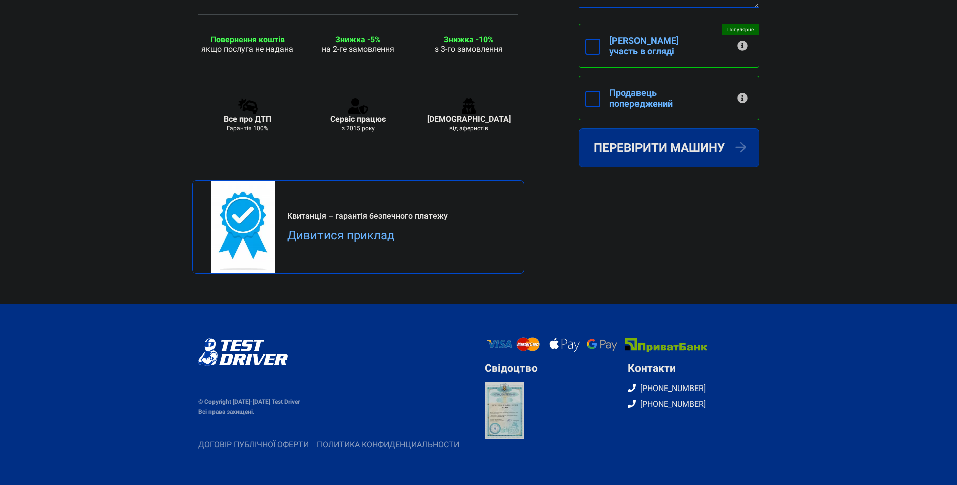
drag, startPoint x: 183, startPoint y: 445, endPoint x: 468, endPoint y: 441, distance: 285.7
click at [468, 441] on div "© Copyright 2015-2025 Test Driver Всі права захищені. Свідоцтво Контакти +38095…" at bounding box center [478, 394] width 957 height 112
click at [553, 457] on footer "© Copyright 2015-2025 Test Driver Всі права захищені. Свідоцтво Контакти +38095…" at bounding box center [478, 394] width 957 height 181
click at [494, 414] on link at bounding box center [505, 410] width 40 height 56
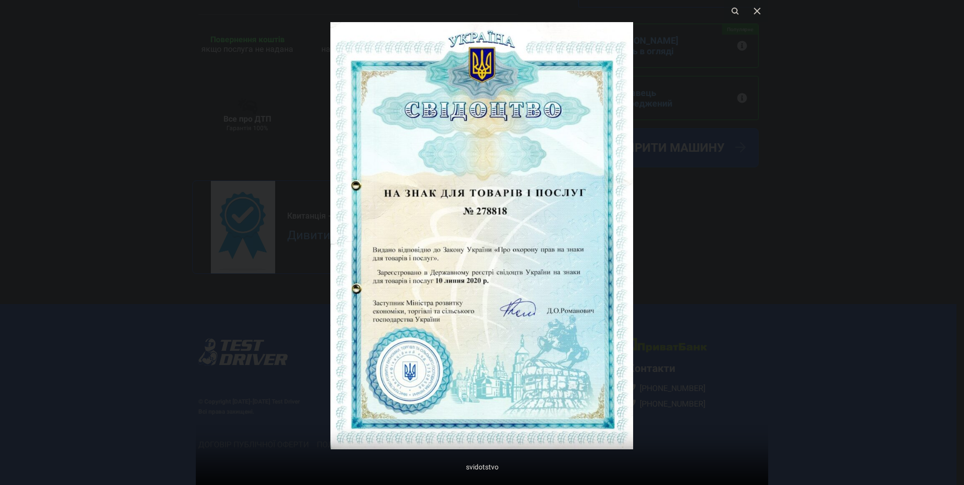
click at [740, 270] on div at bounding box center [482, 242] width 572 height 485
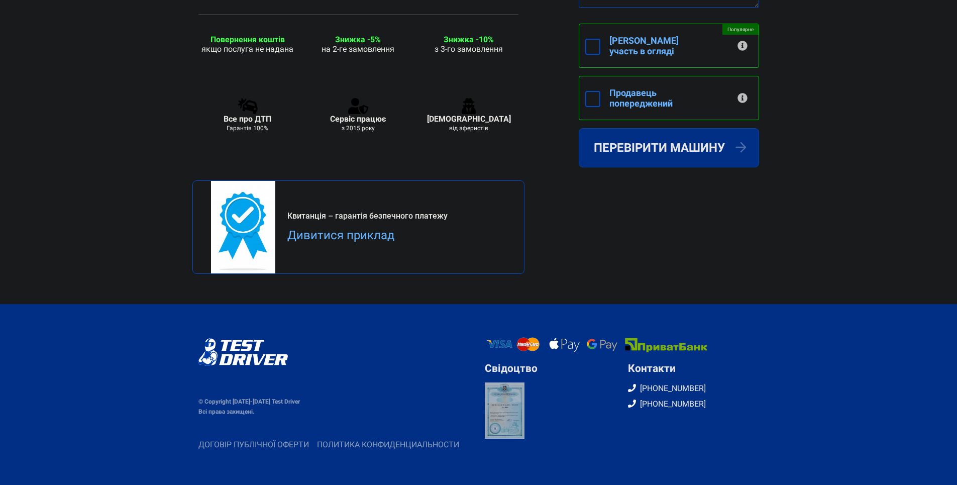
click at [506, 420] on link at bounding box center [505, 410] width 40 height 56
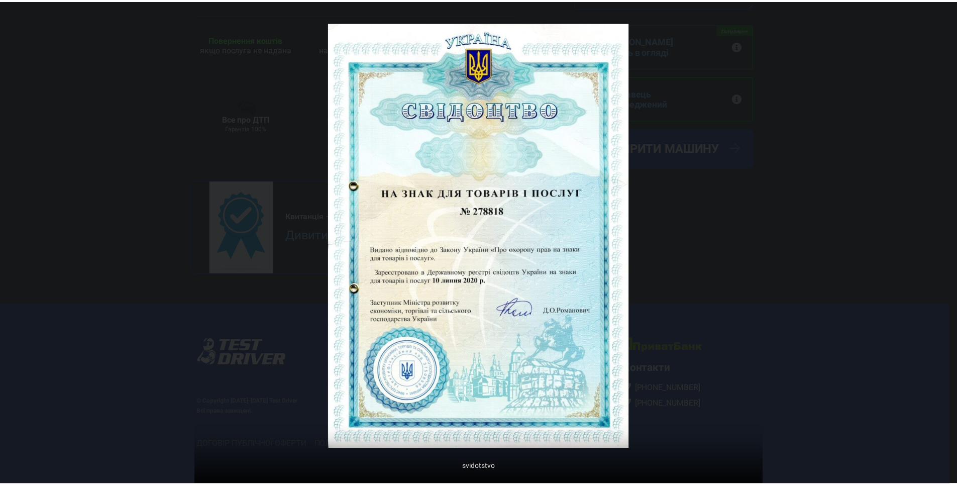
scroll to position [508, 0]
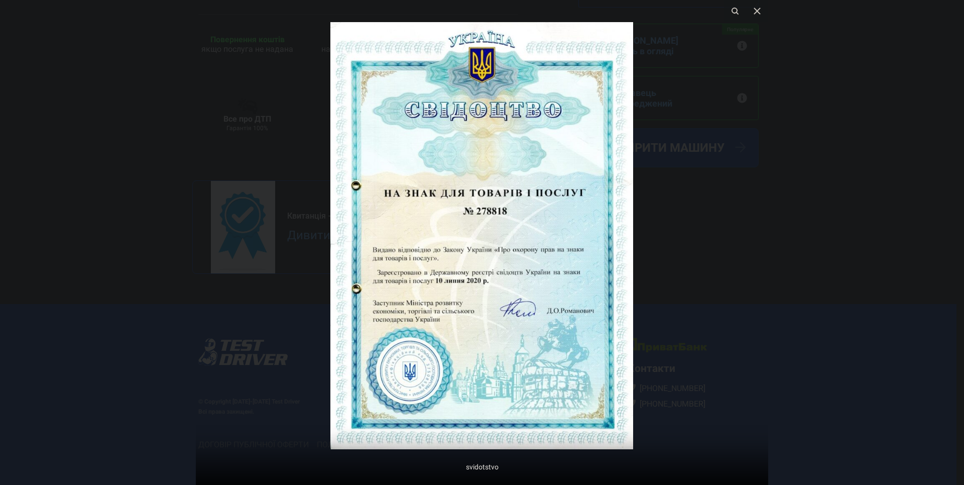
click at [193, 147] on div at bounding box center [482, 242] width 964 height 485
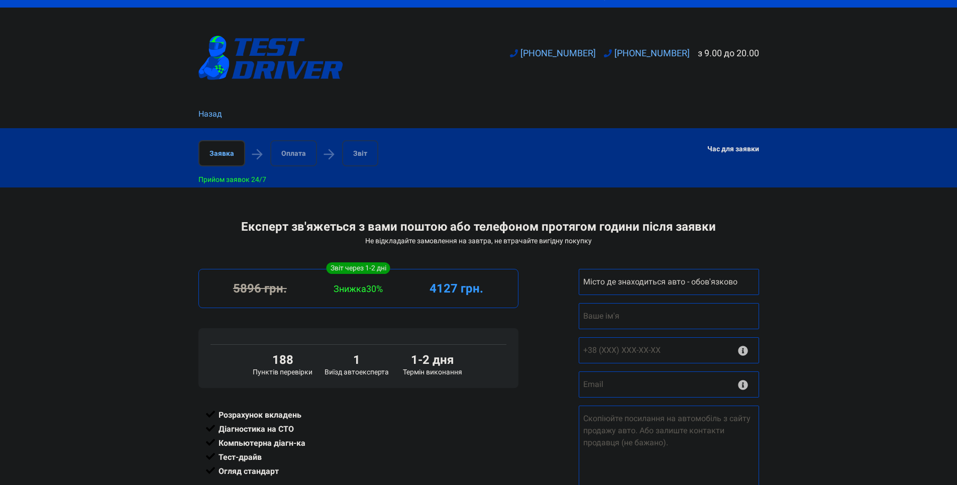
scroll to position [0, 0]
